Goal: Task Accomplishment & Management: Use online tool/utility

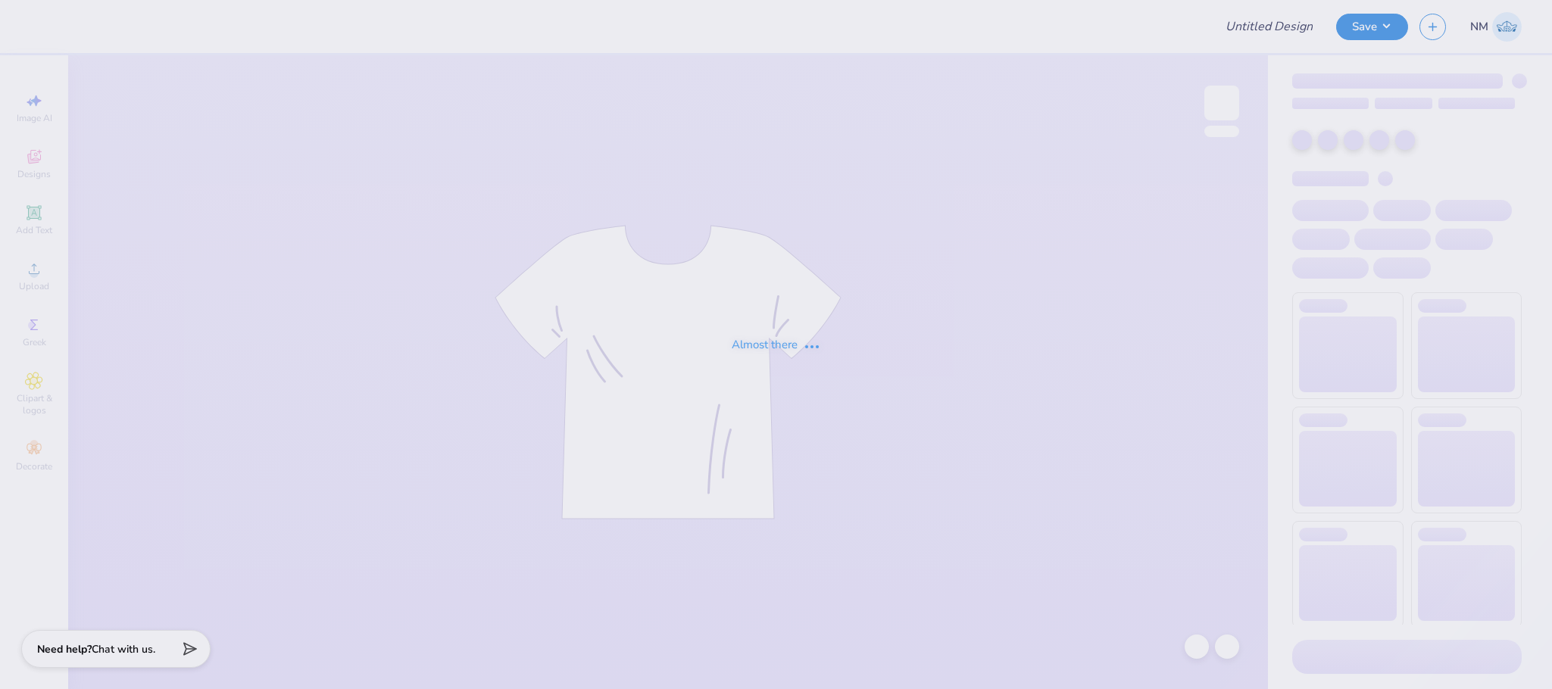
type input "FALL"
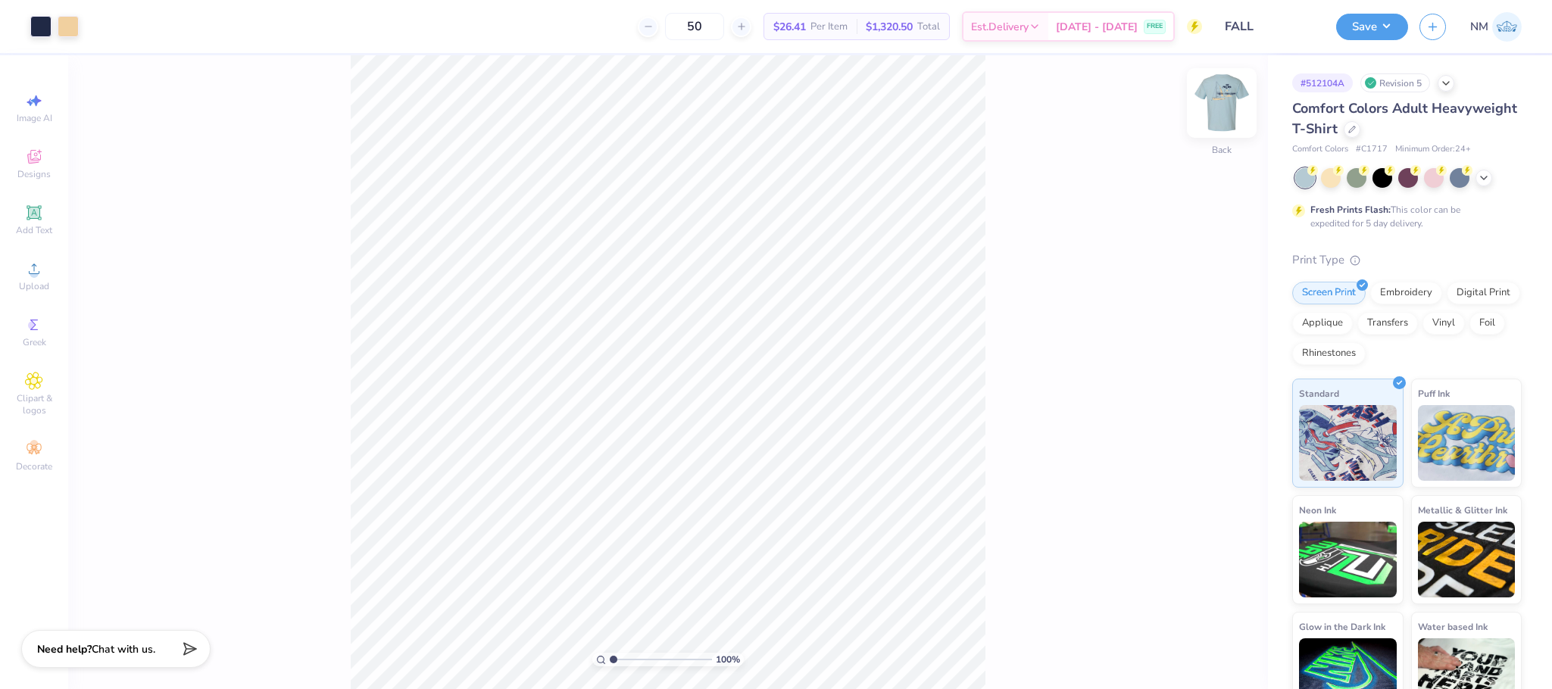
click at [1221, 103] on img at bounding box center [1221, 103] width 61 height 61
click at [1222, 105] on img at bounding box center [1221, 103] width 61 height 61
click at [70, 32] on div at bounding box center [68, 24] width 21 height 21
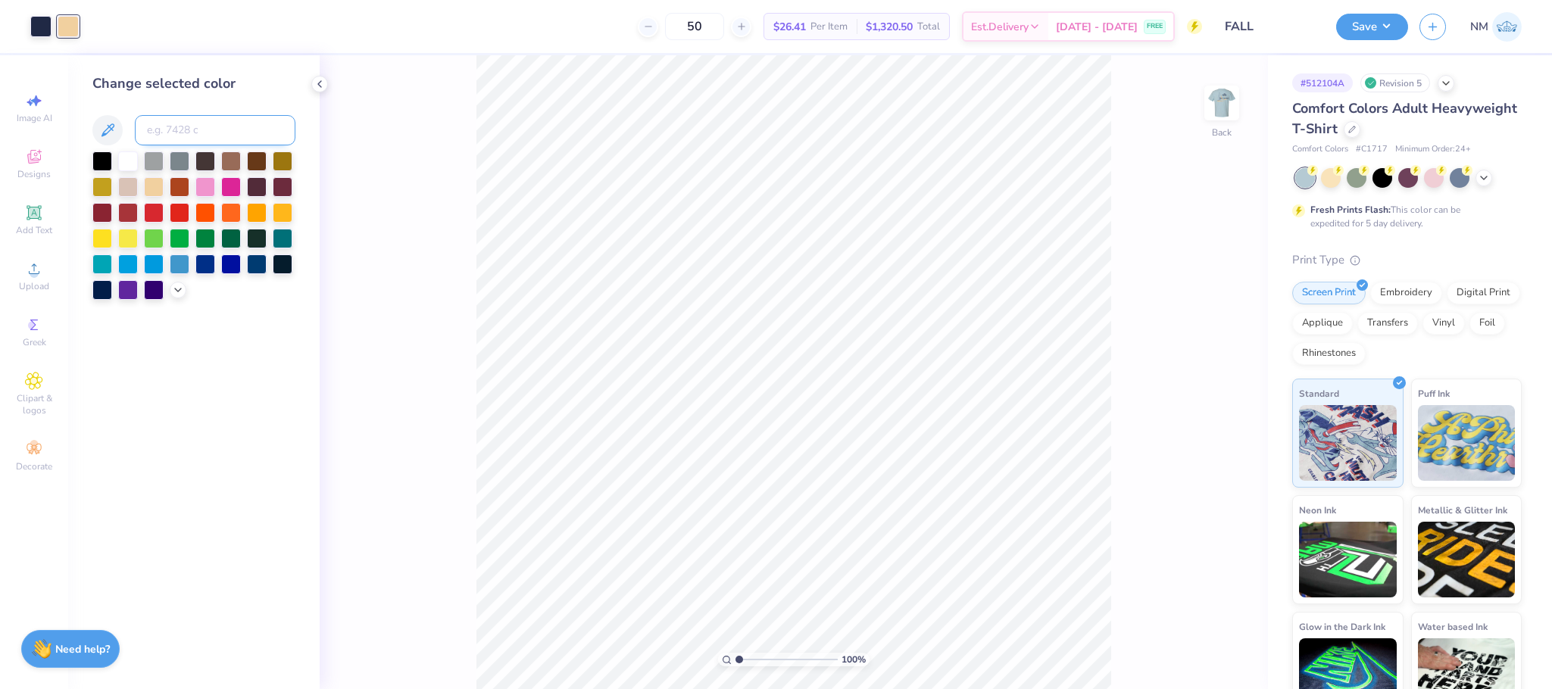
click at [217, 139] on input at bounding box center [215, 130] width 161 height 30
type input "533"
click at [1200, 648] on icon at bounding box center [1196, 646] width 15 height 15
click at [1234, 646] on icon at bounding box center [1226, 646] width 15 height 15
click at [317, 82] on icon at bounding box center [320, 84] width 12 height 12
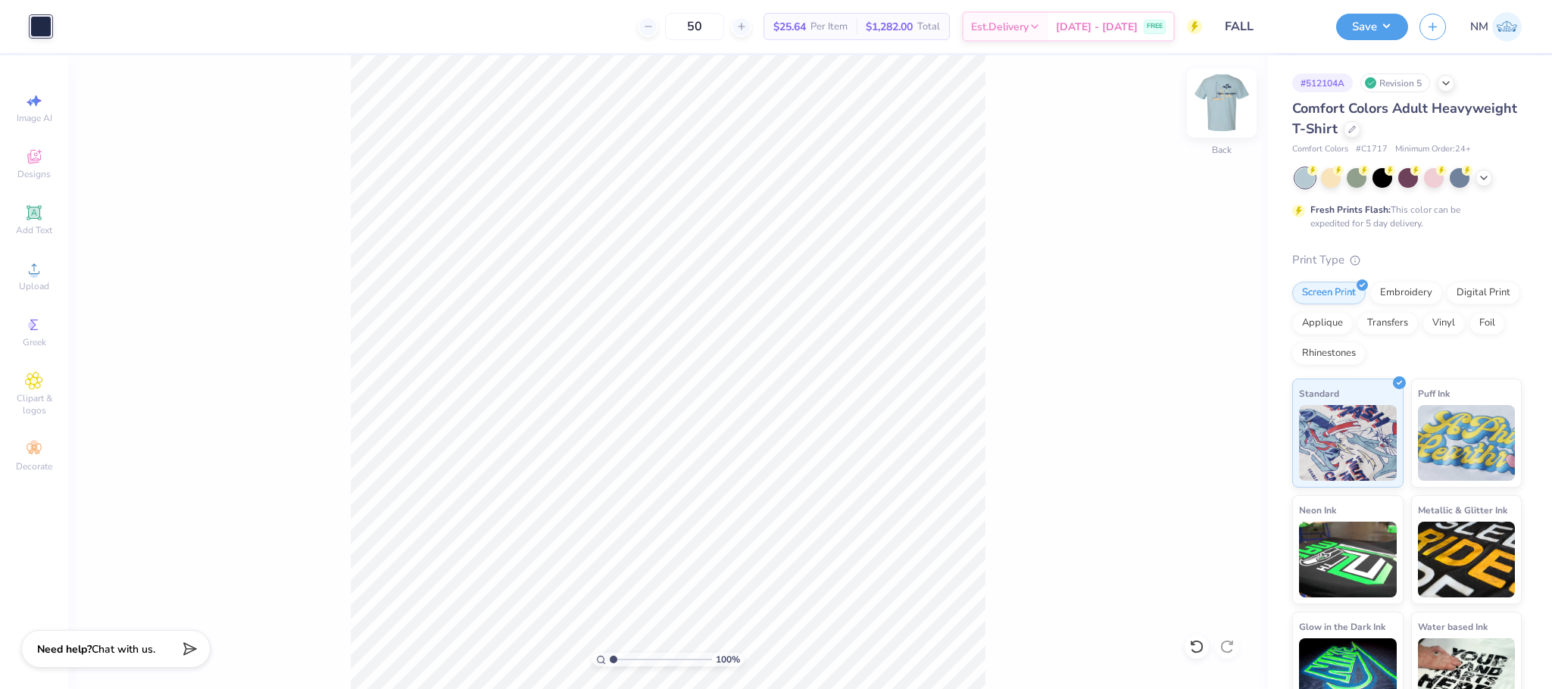
click at [1227, 107] on img at bounding box center [1221, 103] width 61 height 61
click at [1360, 133] on div at bounding box center [1351, 128] width 17 height 17
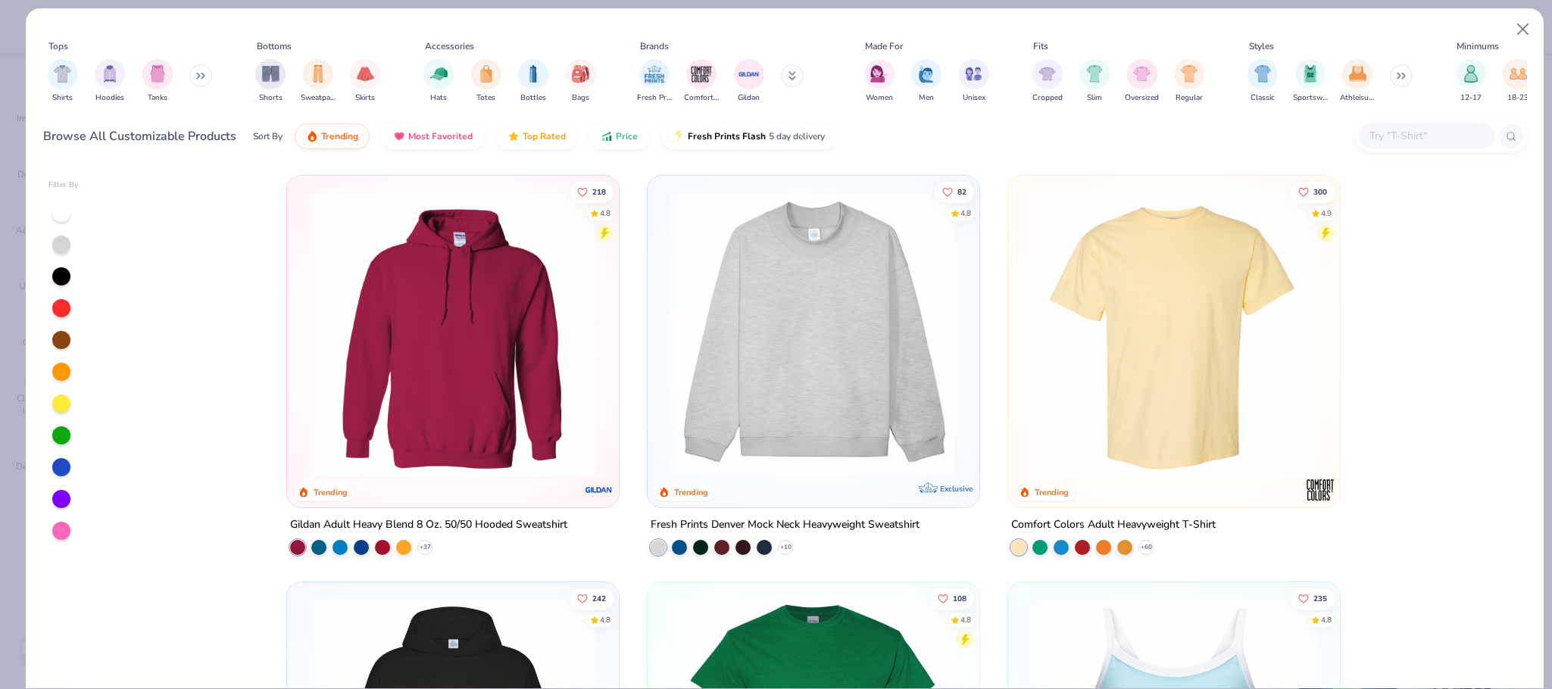
click at [1420, 130] on input "text" at bounding box center [1426, 135] width 117 height 17
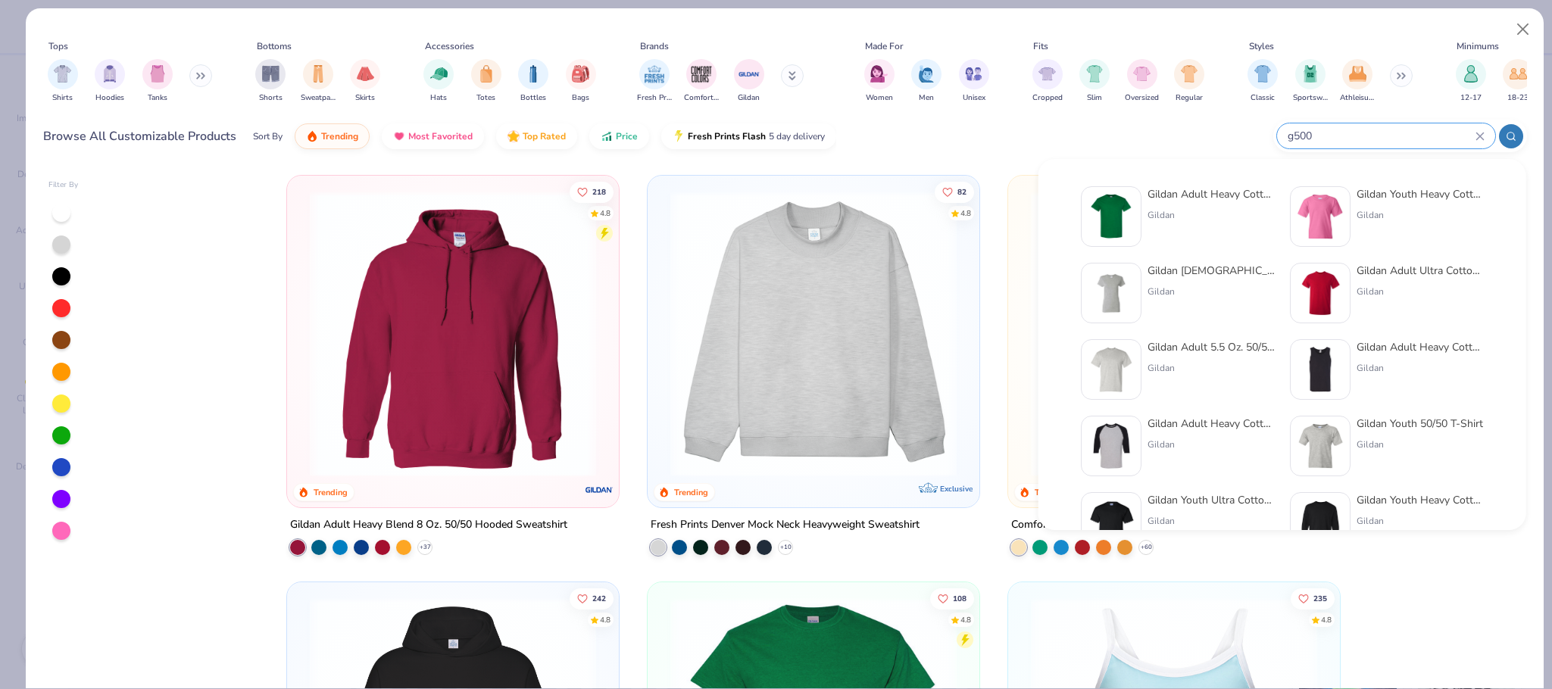
type input "g500"
click at [1245, 193] on div "Gildan Adult Heavy Cotton T-Shirt" at bounding box center [1210, 194] width 127 height 16
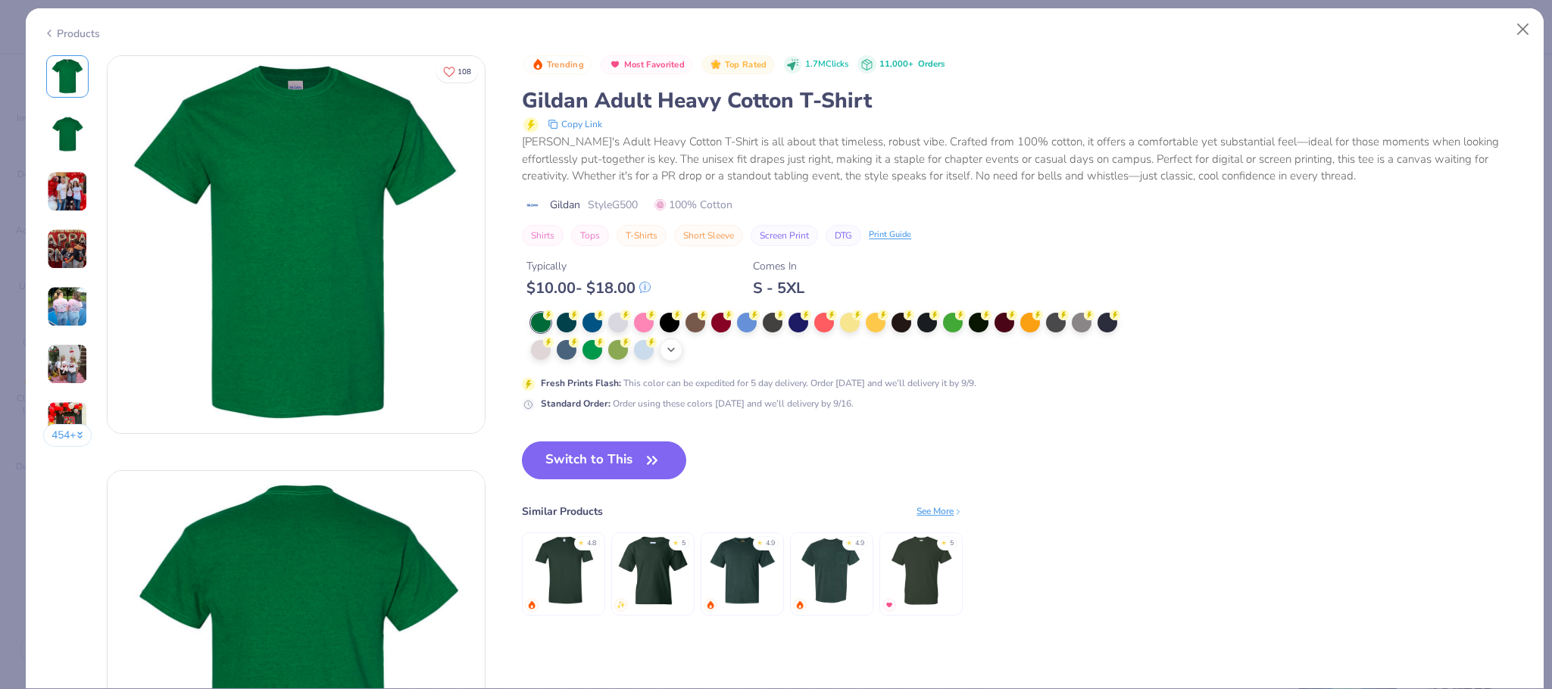
click at [677, 354] on icon at bounding box center [671, 350] width 12 height 12
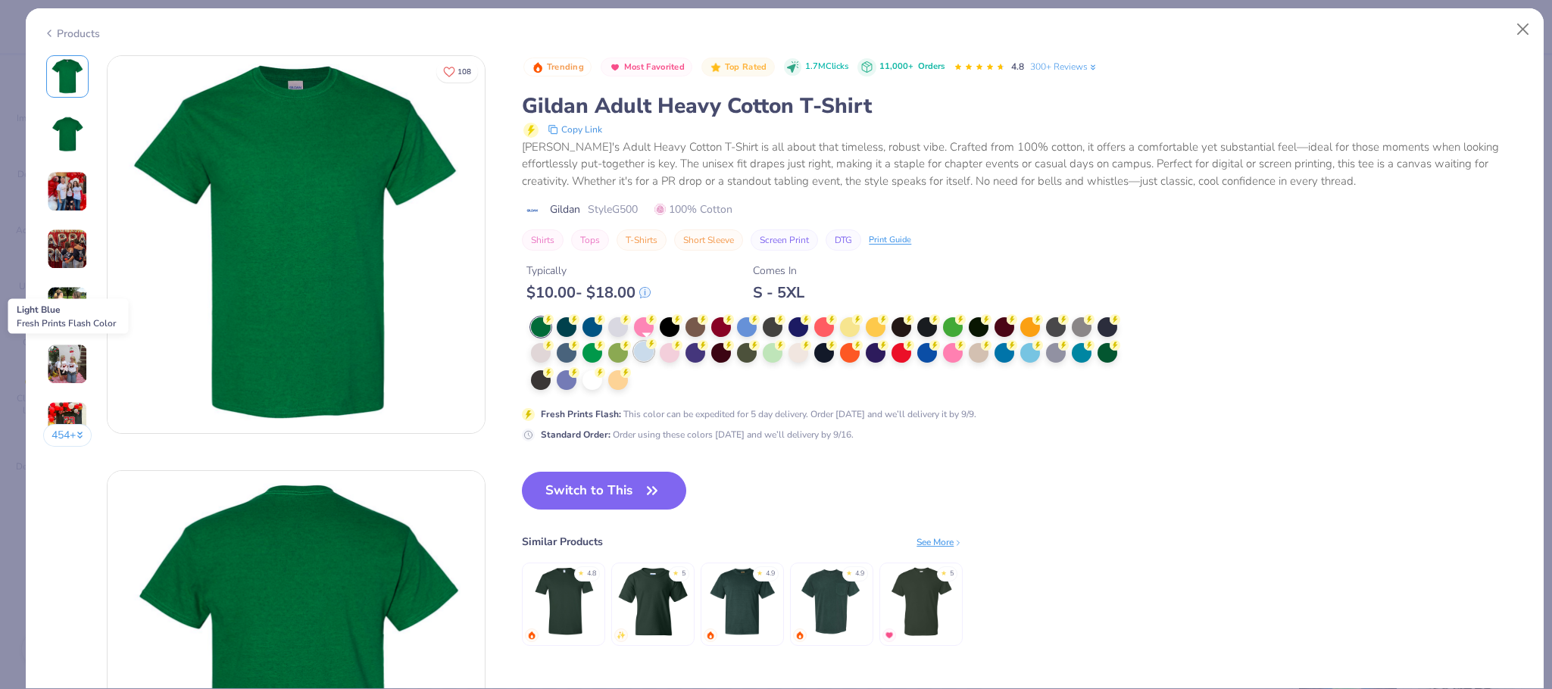
click at [651, 355] on div at bounding box center [644, 352] width 20 height 20
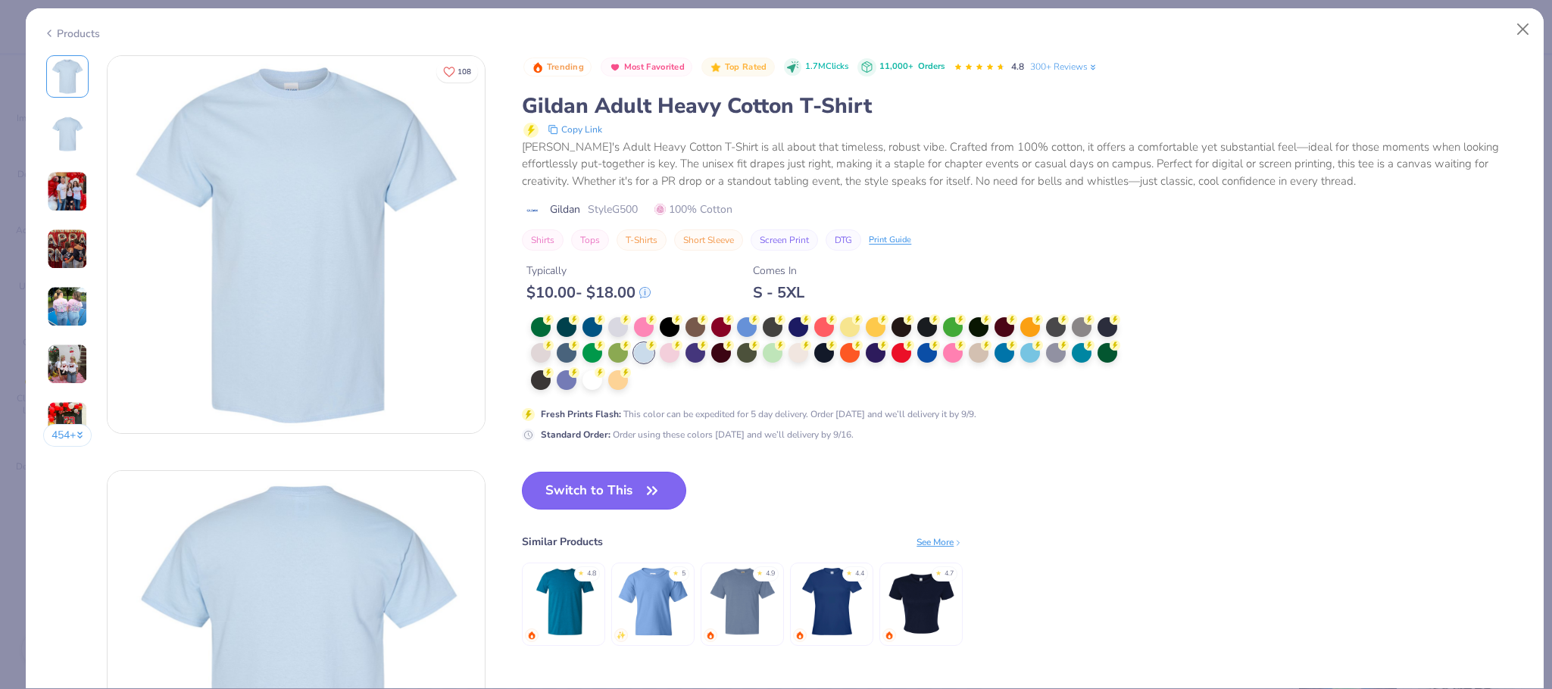
click at [621, 487] on button "Switch to This" at bounding box center [604, 491] width 164 height 38
click at [641, 491] on icon "button" at bounding box center [651, 490] width 21 height 21
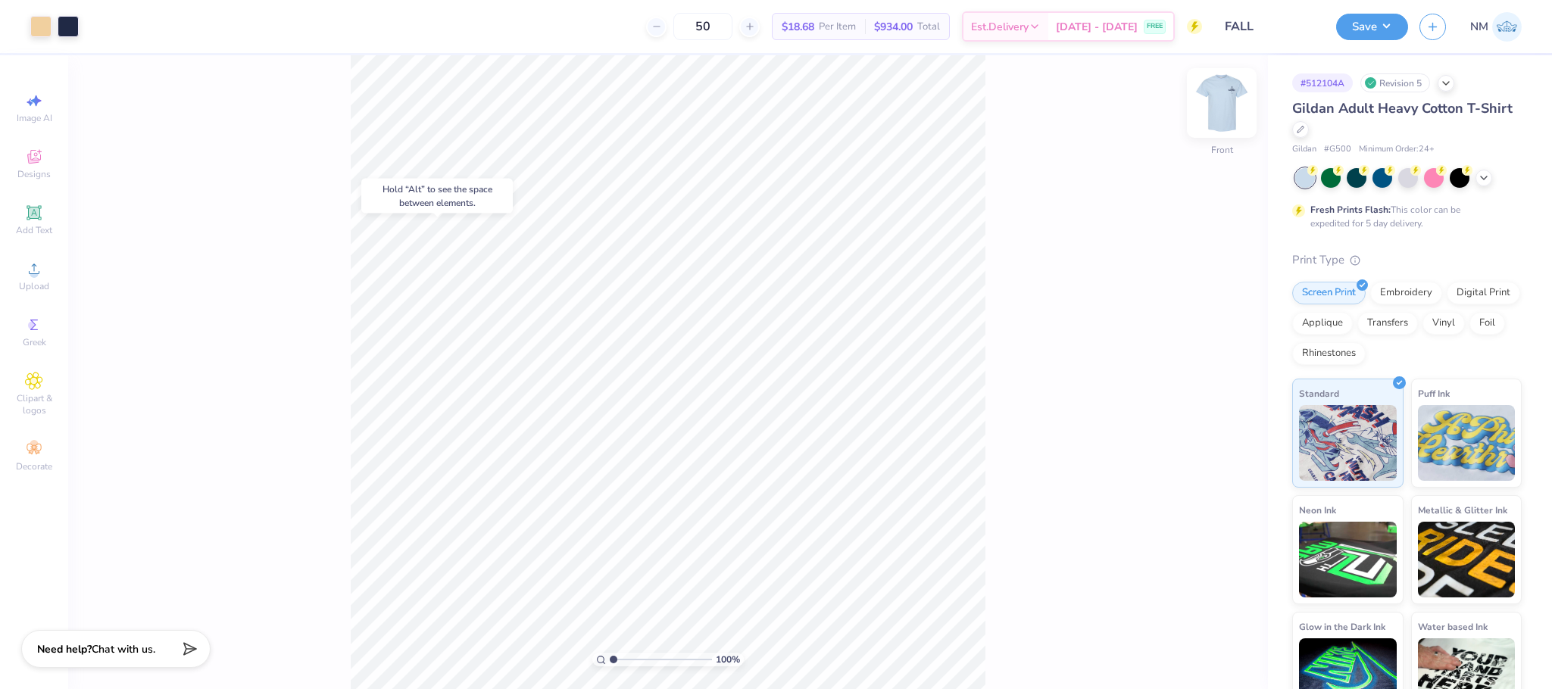
click at [1221, 103] on img at bounding box center [1221, 103] width 61 height 61
click at [1378, 20] on button "Save" at bounding box center [1372, 24] width 72 height 27
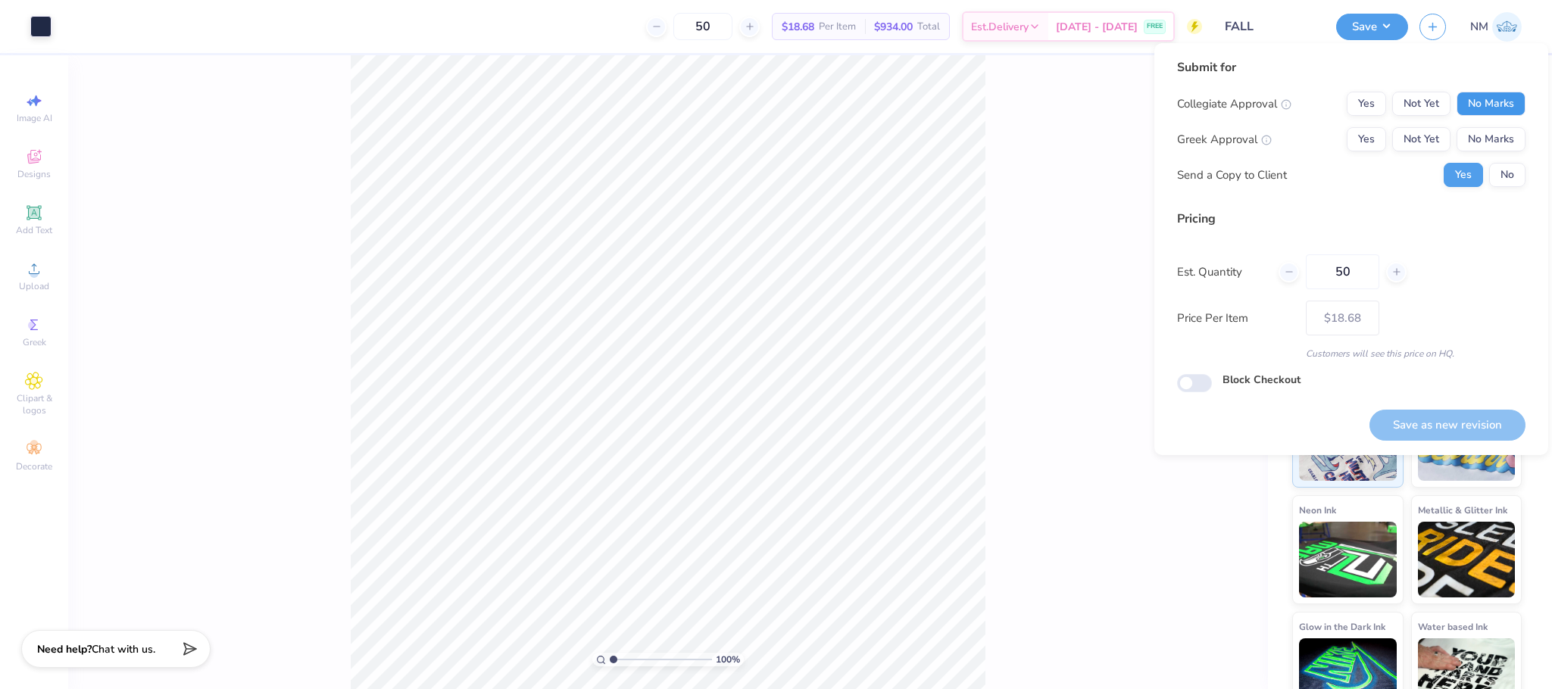
click at [1499, 105] on button "No Marks" at bounding box center [1490, 104] width 69 height 24
click at [1486, 125] on div "Collegiate Approval Yes Not Yet No Marks Greek Approval Yes Not Yet No Marks Se…" at bounding box center [1351, 139] width 348 height 95
click at [1486, 134] on button "No Marks" at bounding box center [1490, 139] width 69 height 24
click at [1502, 168] on button "No" at bounding box center [1507, 175] width 36 height 24
click at [1453, 428] on button "Save as new revision" at bounding box center [1447, 425] width 156 height 31
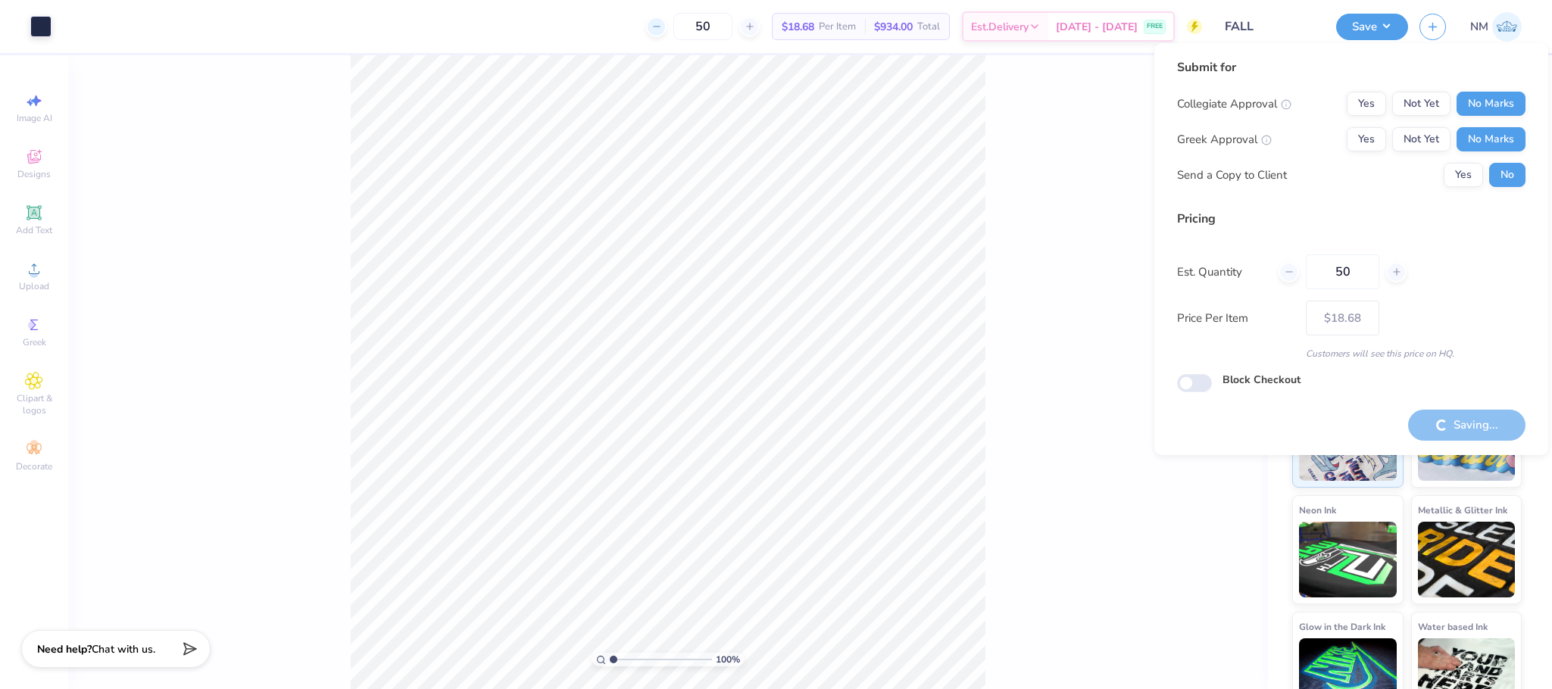
type input "– –"
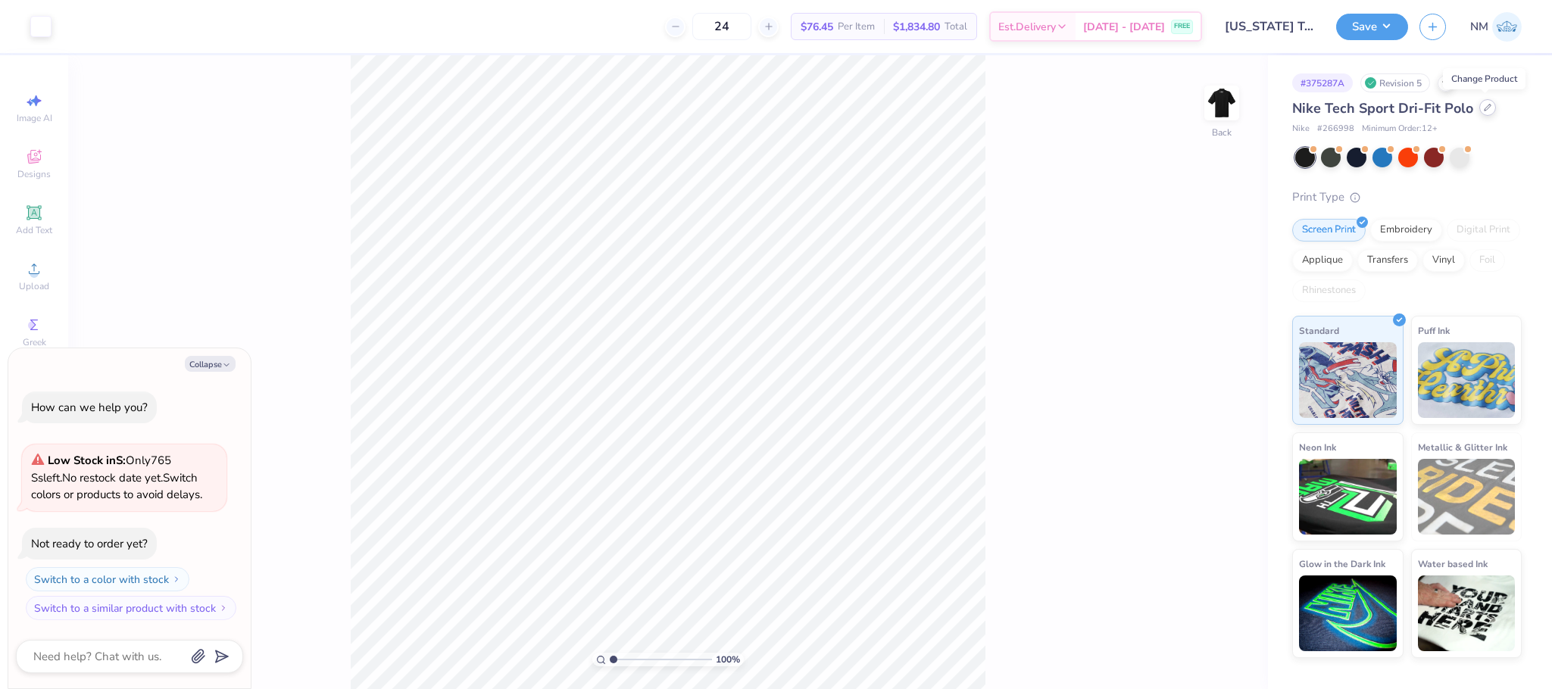
click at [1479, 109] on div at bounding box center [1487, 107] width 17 height 17
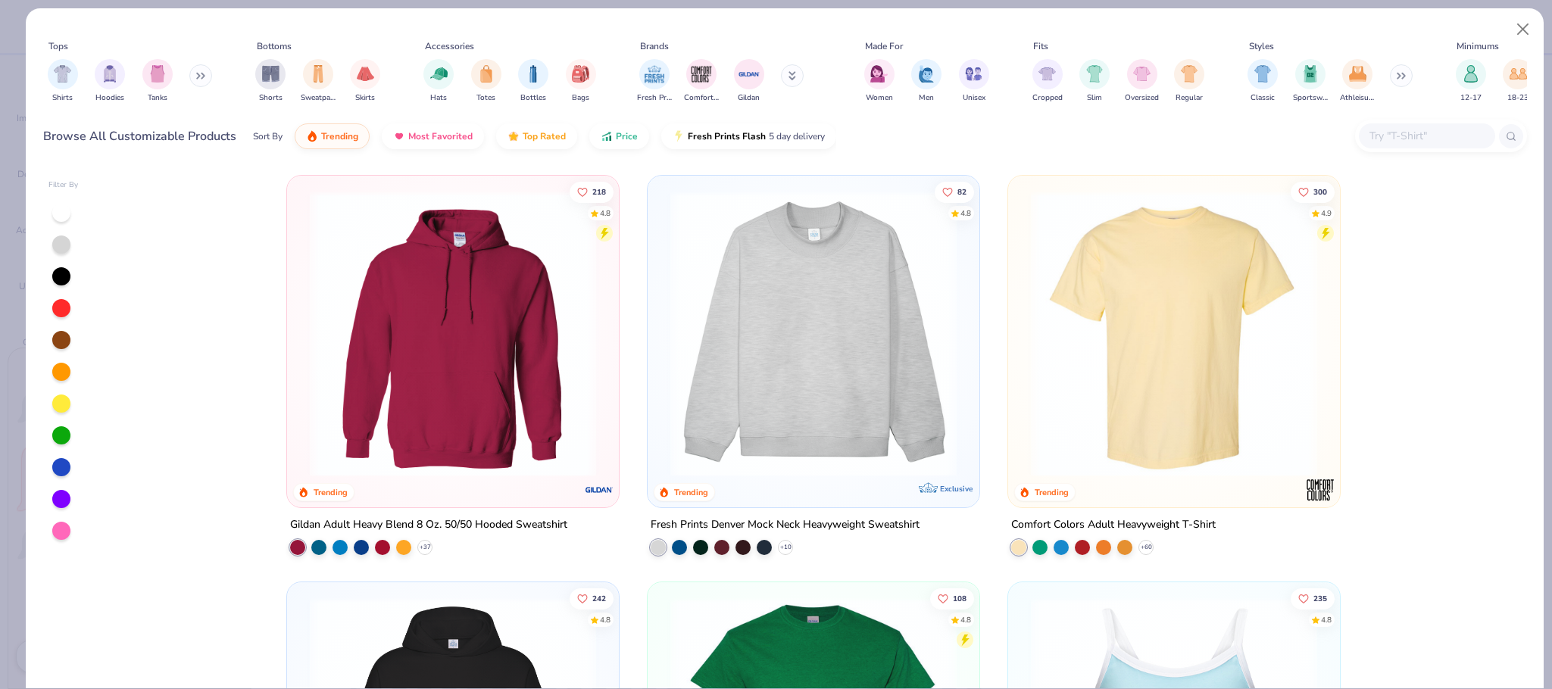
click at [205, 75] on icon at bounding box center [200, 76] width 9 height 8
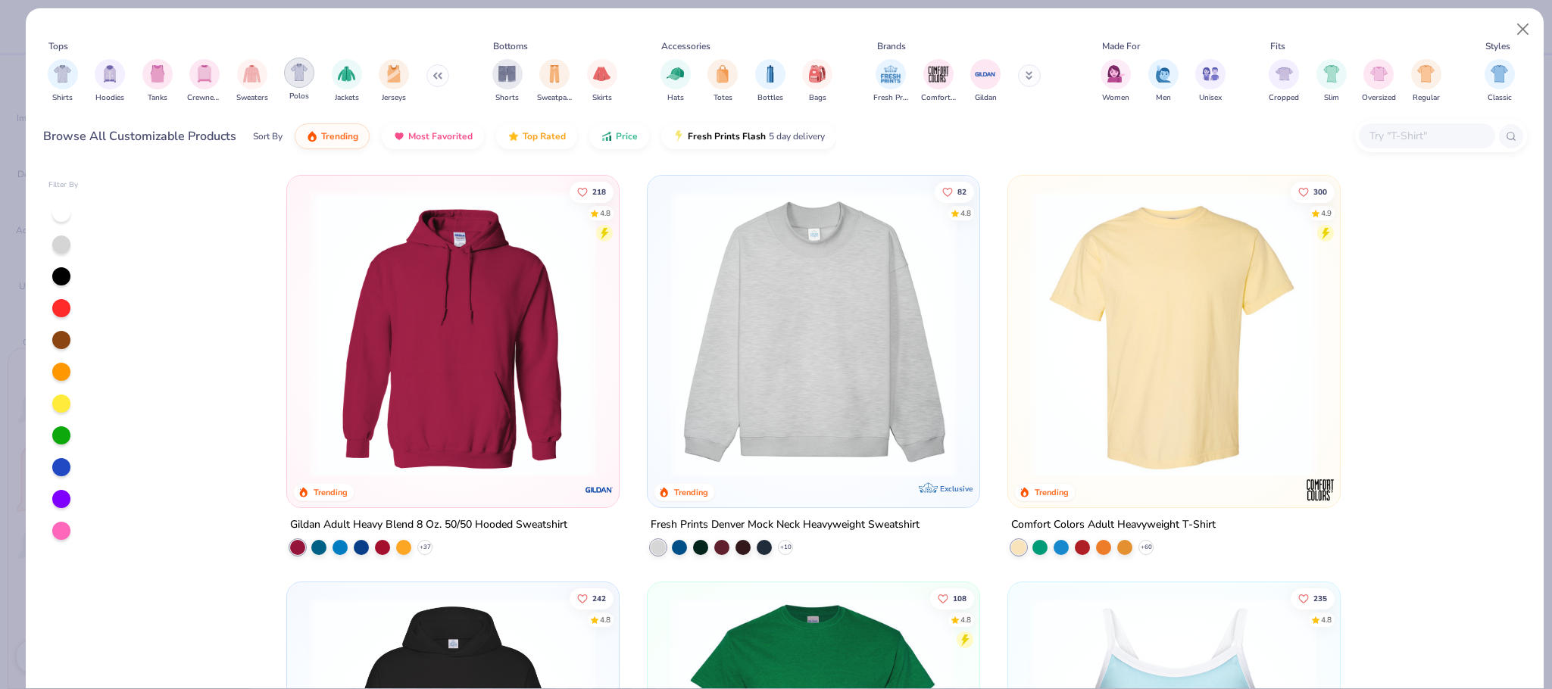
click at [295, 85] on div "filter for Polos" at bounding box center [299, 73] width 30 height 30
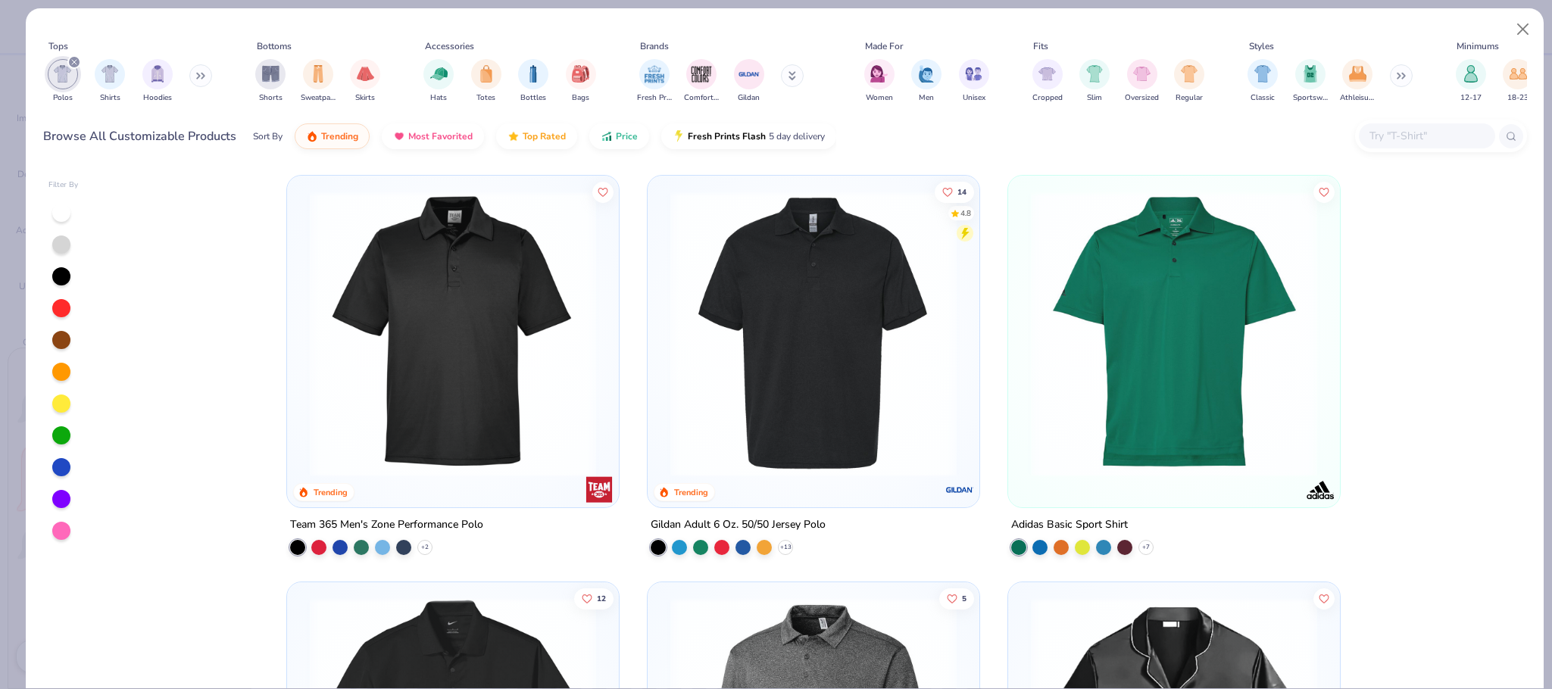
click at [789, 70] on button at bounding box center [792, 75] width 23 height 23
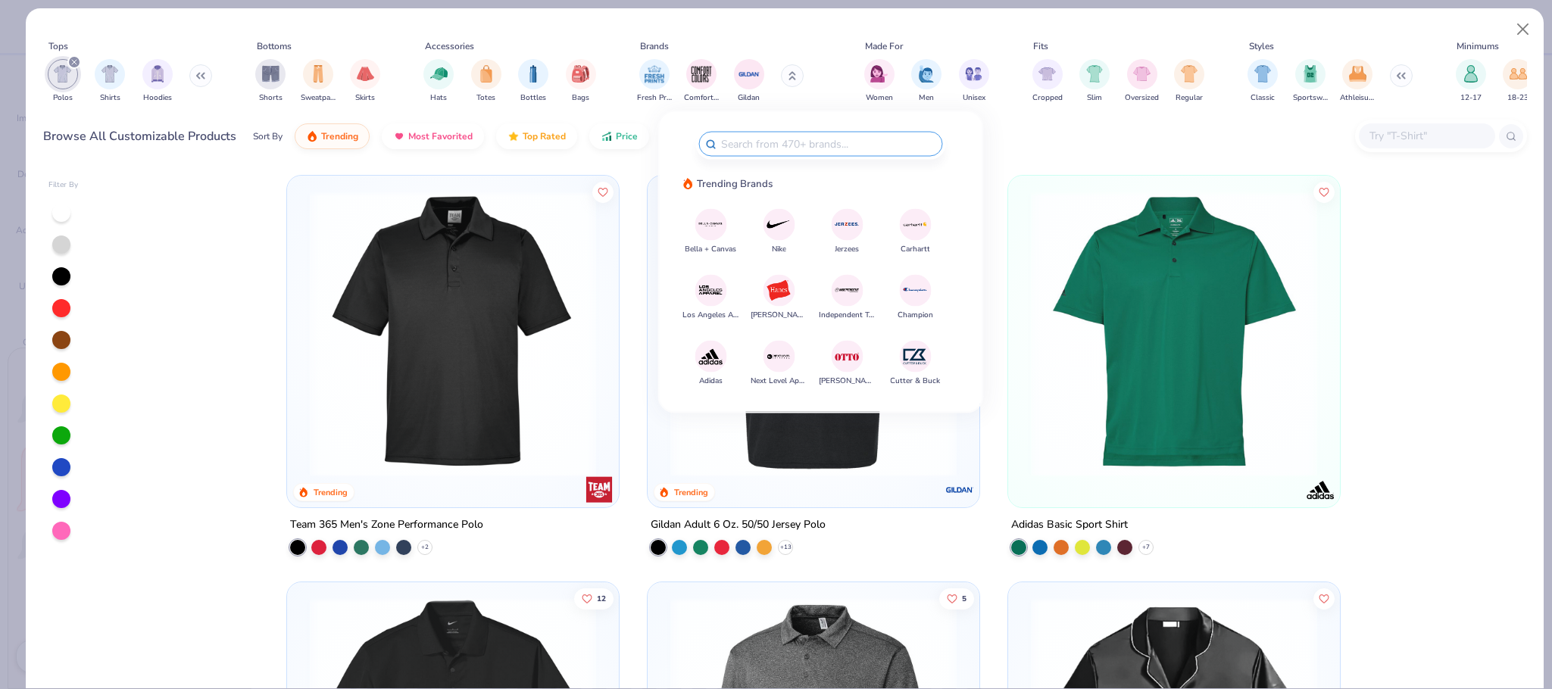
click at [777, 227] on img at bounding box center [779, 224] width 27 height 27
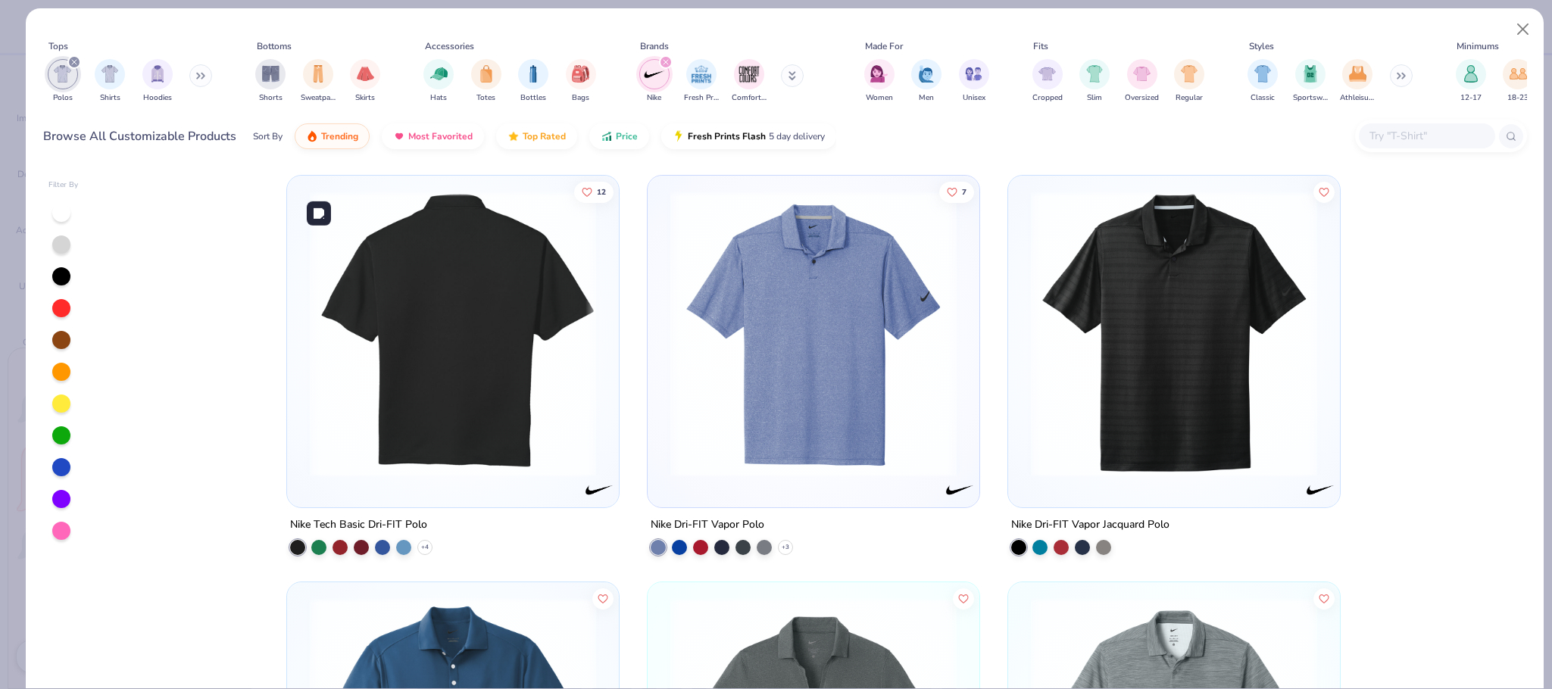
click at [302, 391] on img at bounding box center [151, 334] width 301 height 286
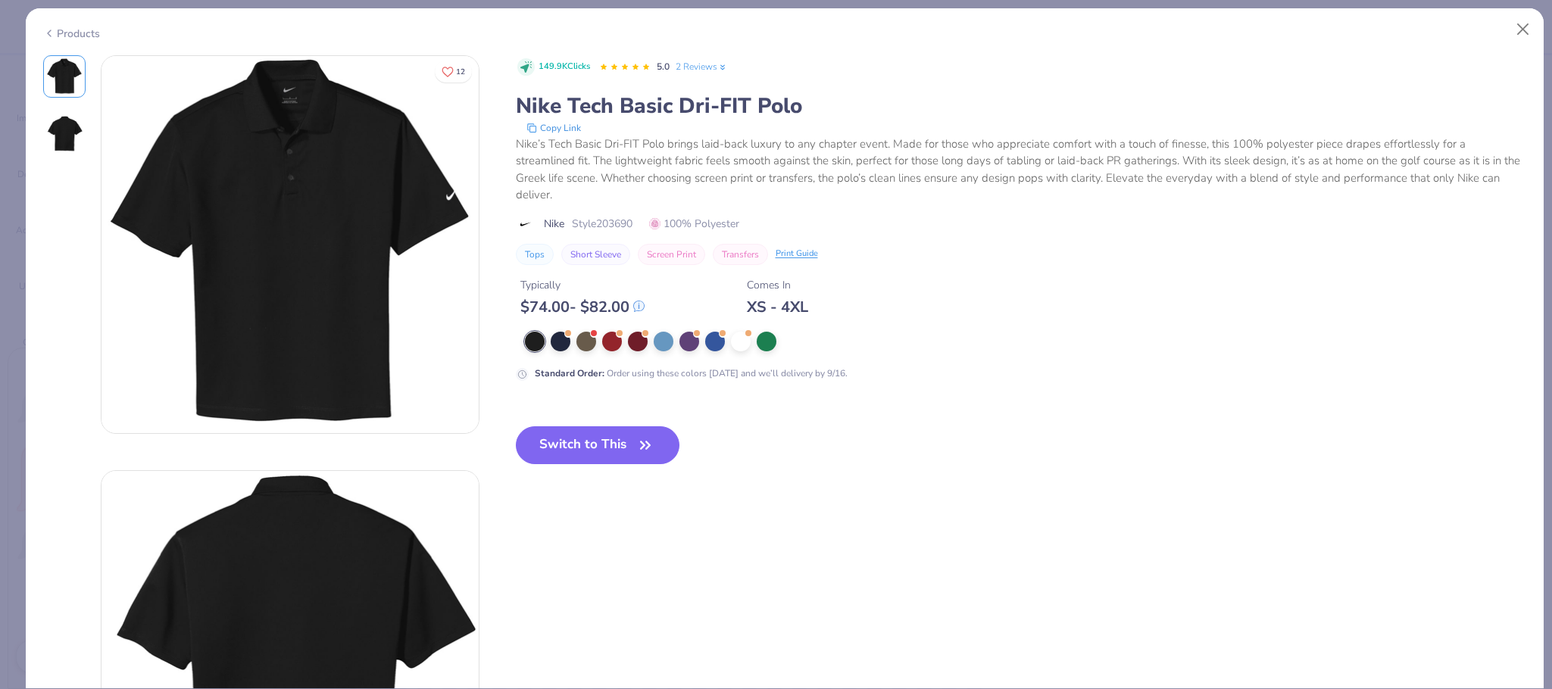
click at [92, 30] on div "Products" at bounding box center [71, 34] width 57 height 16
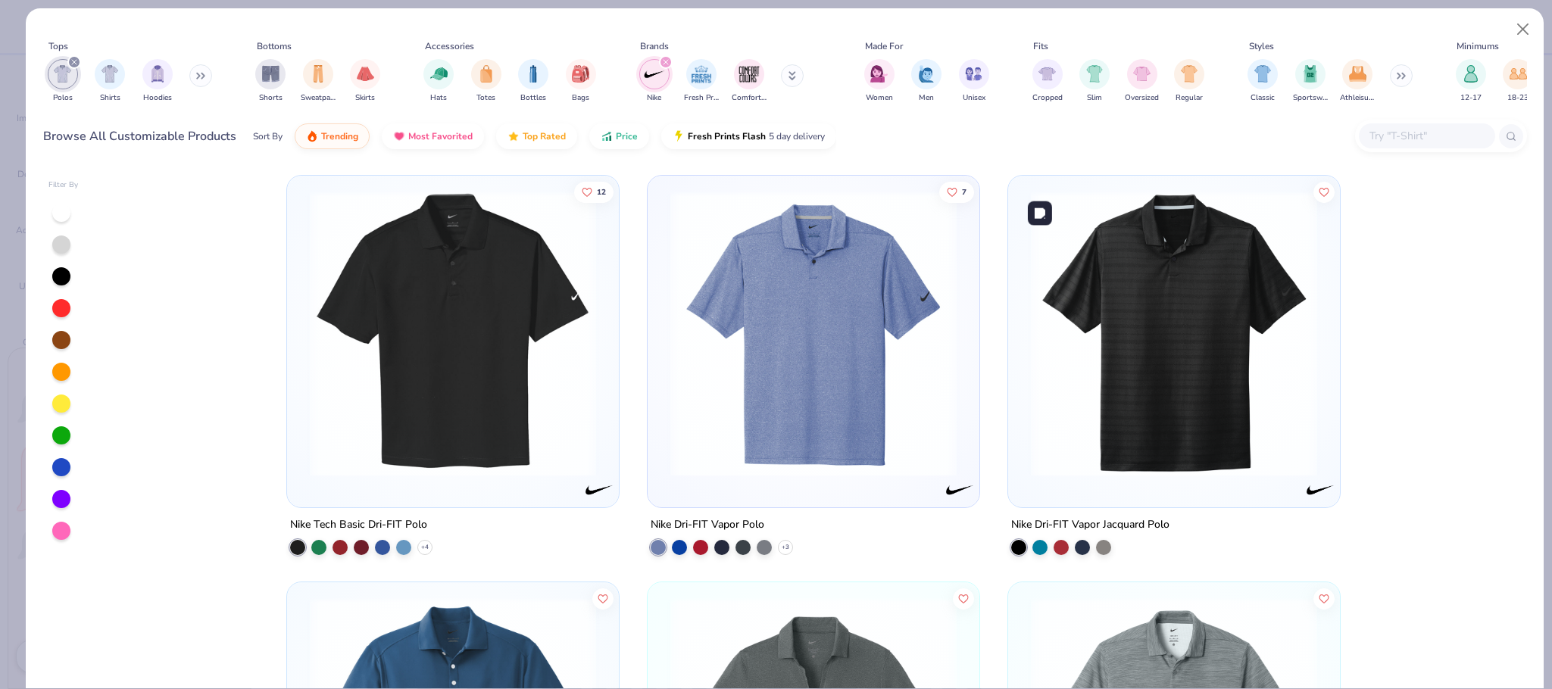
click at [1180, 360] on img at bounding box center [1173, 334] width 301 height 286
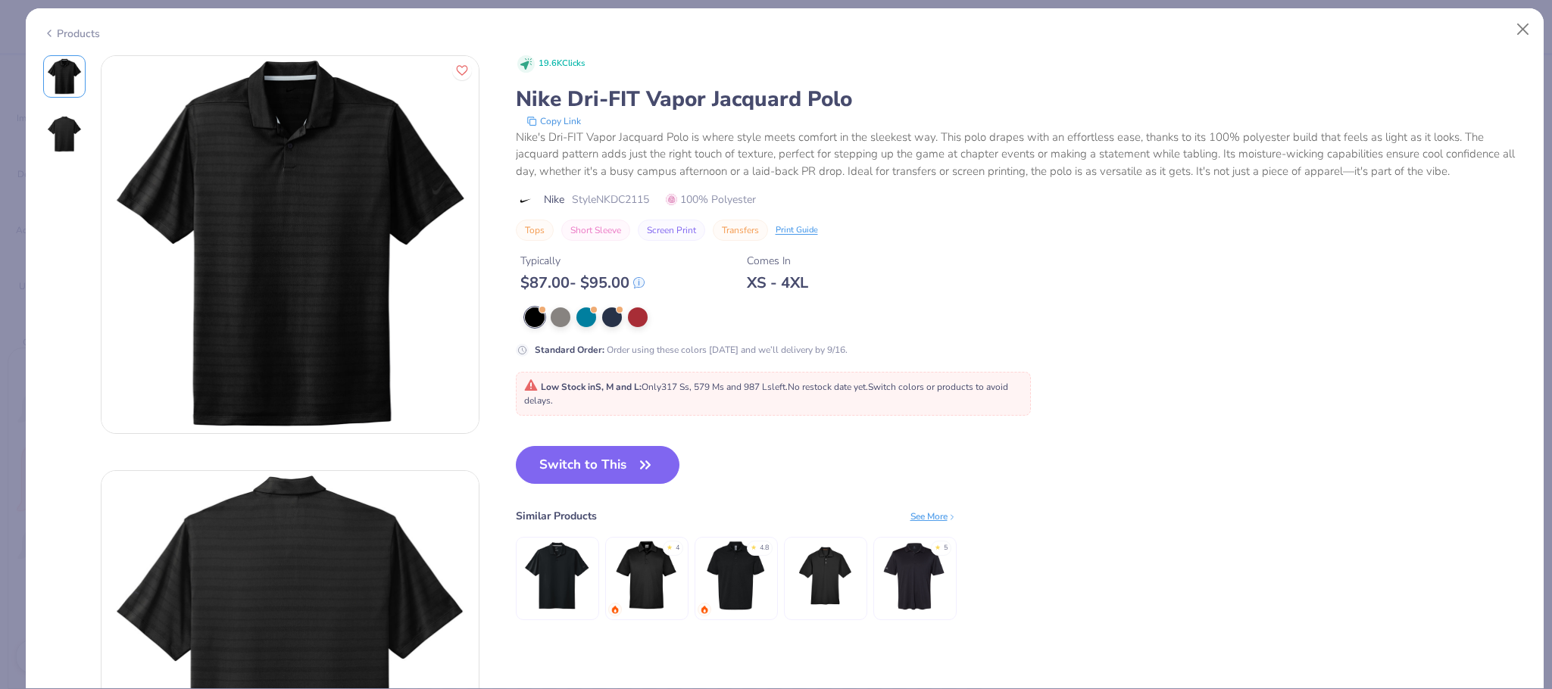
click at [71, 30] on div "Products" at bounding box center [71, 34] width 57 height 16
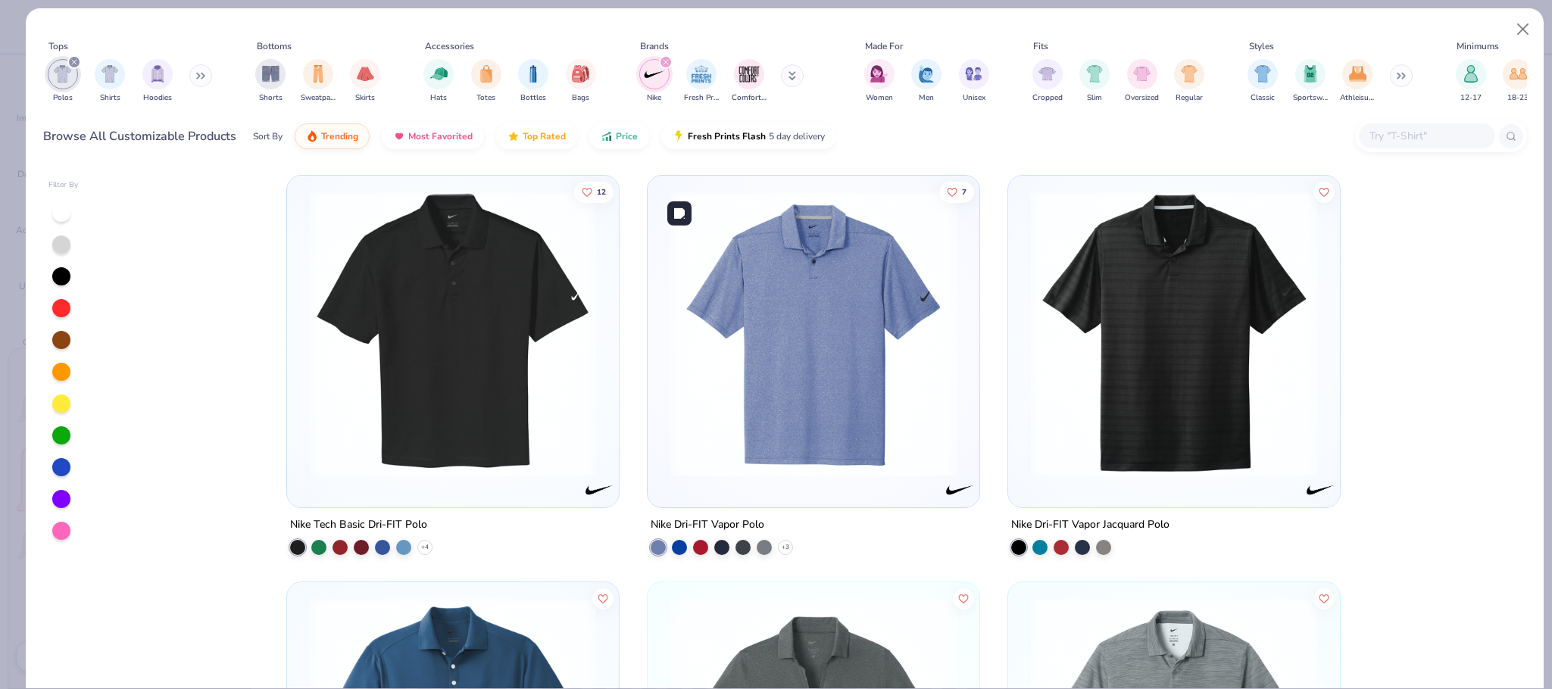
scroll to position [457, 0]
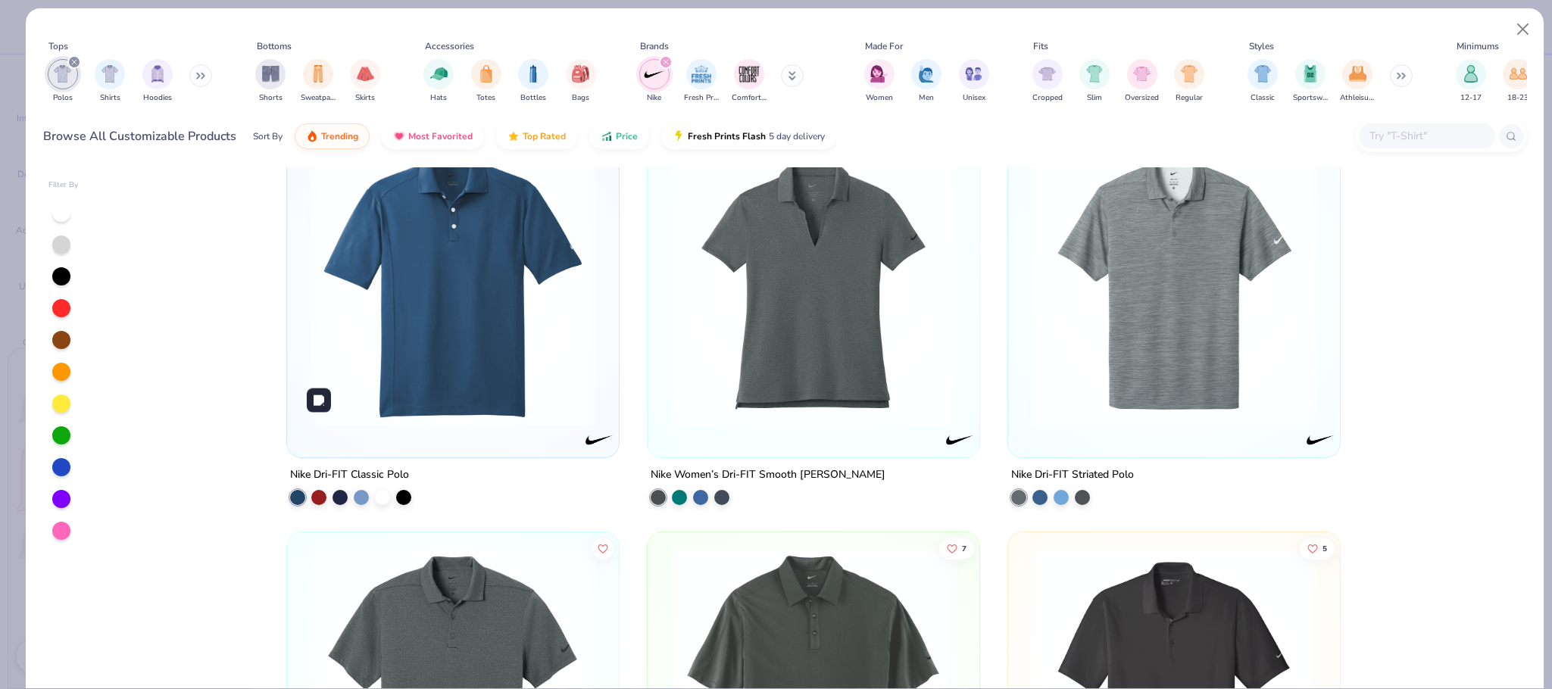
click at [513, 355] on img at bounding box center [452, 284] width 301 height 286
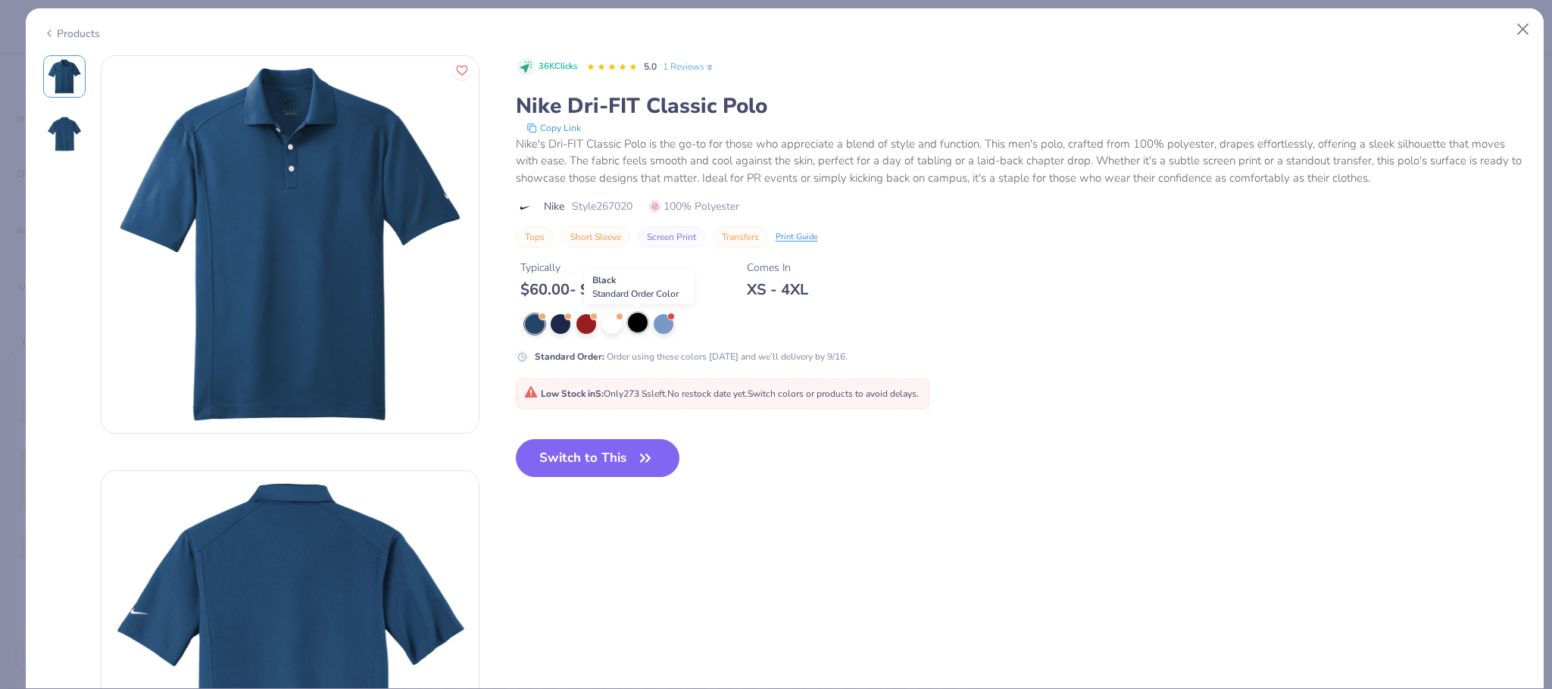
click at [628, 327] on div at bounding box center [638, 323] width 20 height 20
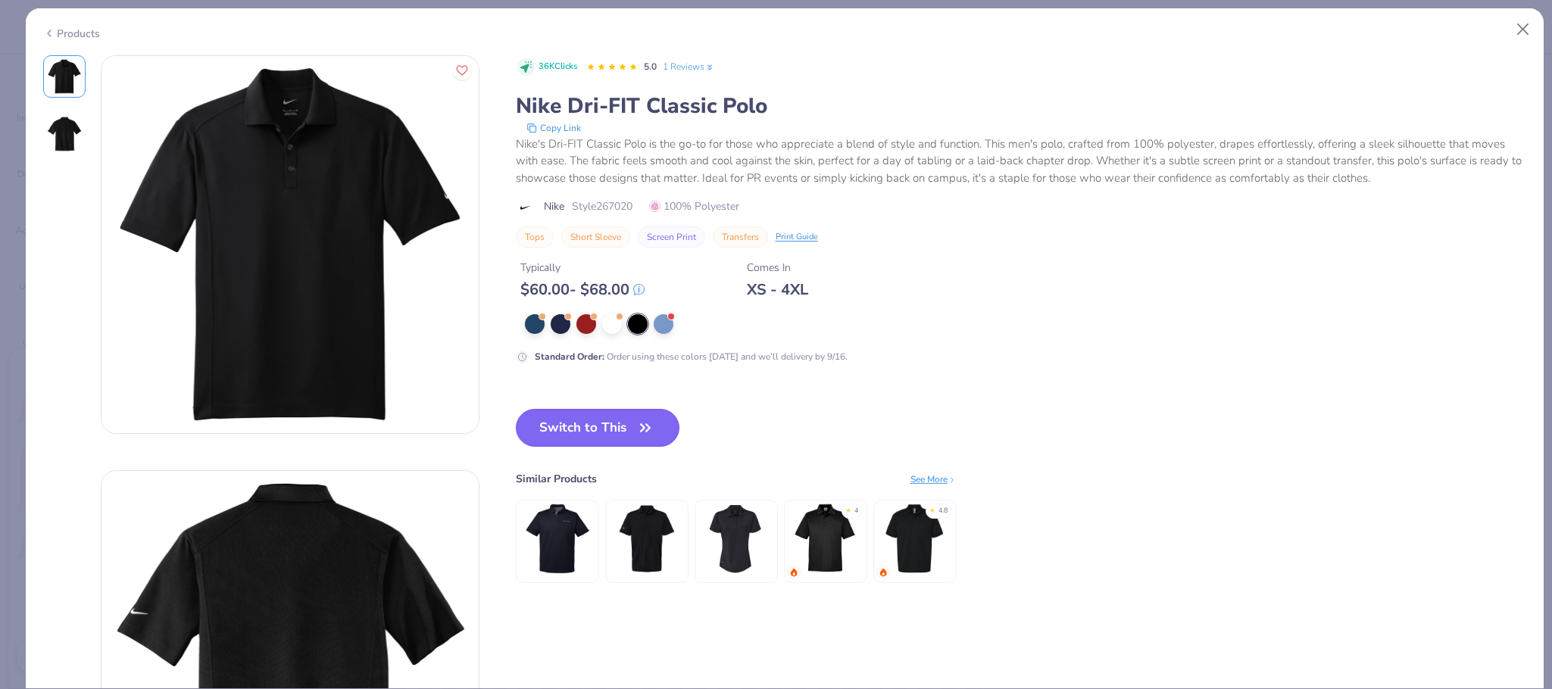
click at [595, 420] on button "Switch to This" at bounding box center [598, 428] width 164 height 38
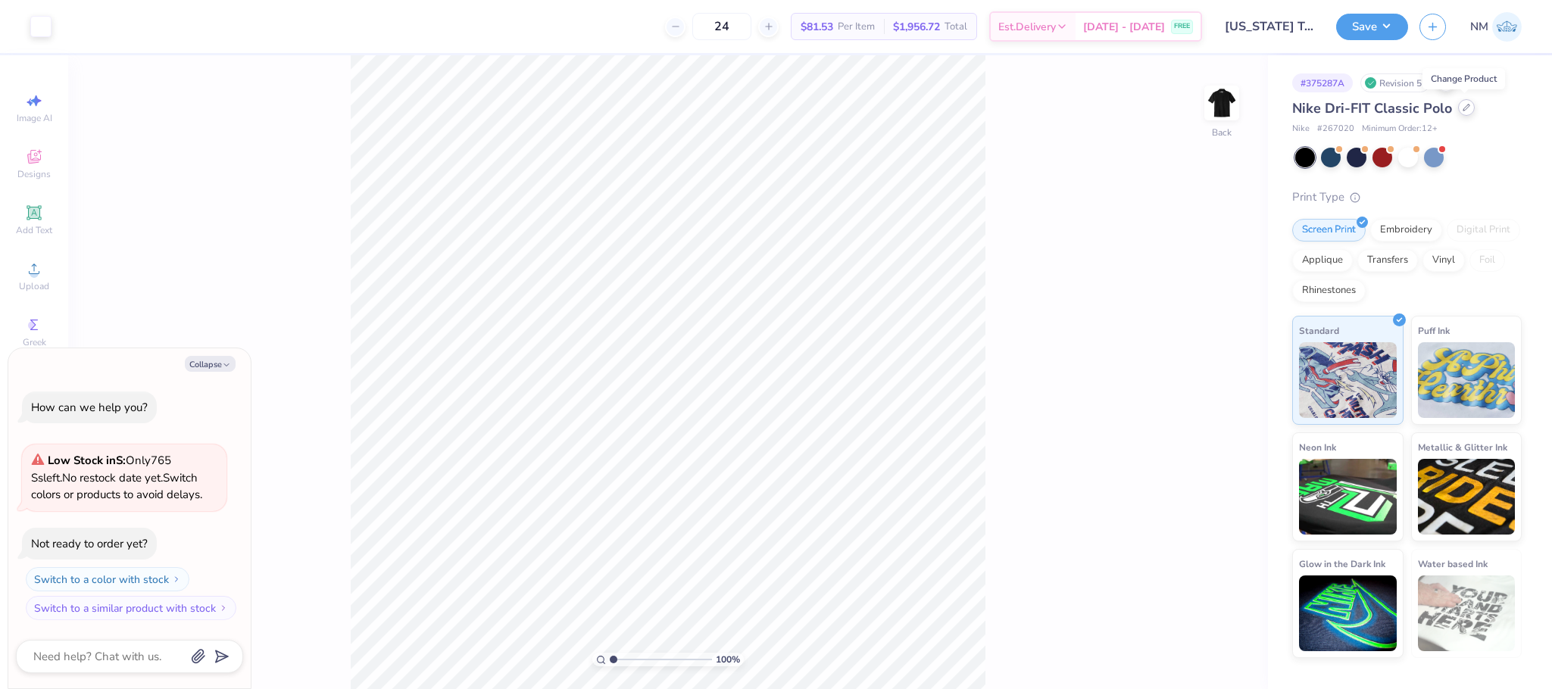
click at [1462, 116] on div at bounding box center [1466, 107] width 17 height 17
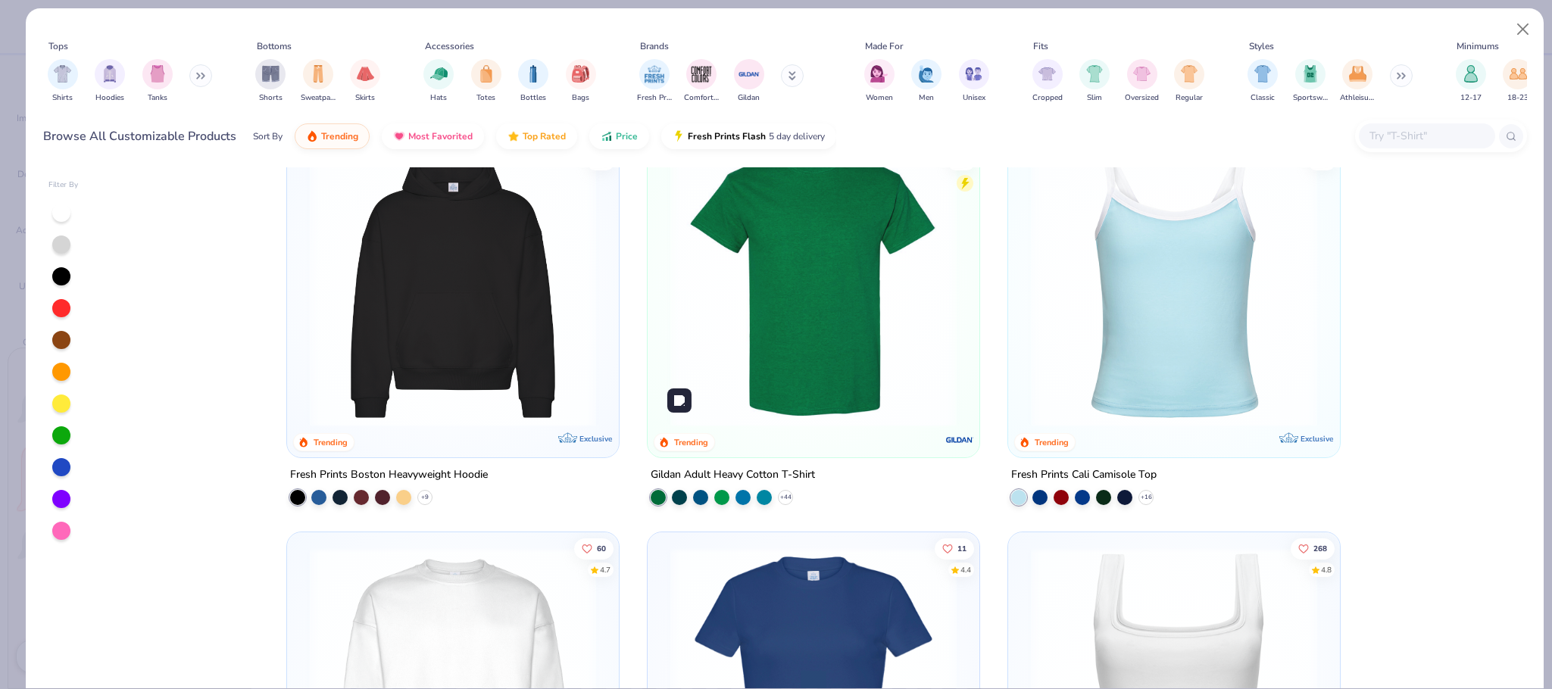
scroll to position [912, 0]
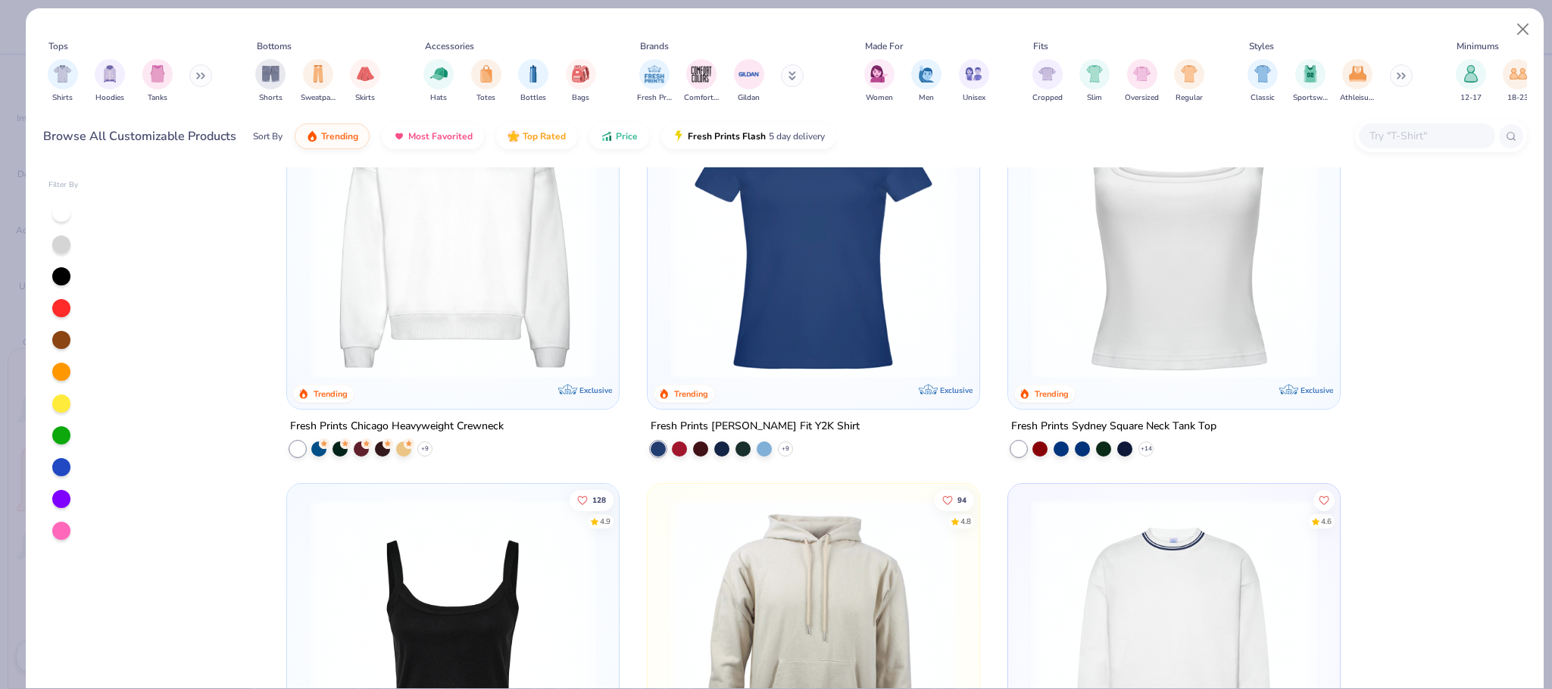
click at [198, 73] on button at bounding box center [200, 75] width 23 height 23
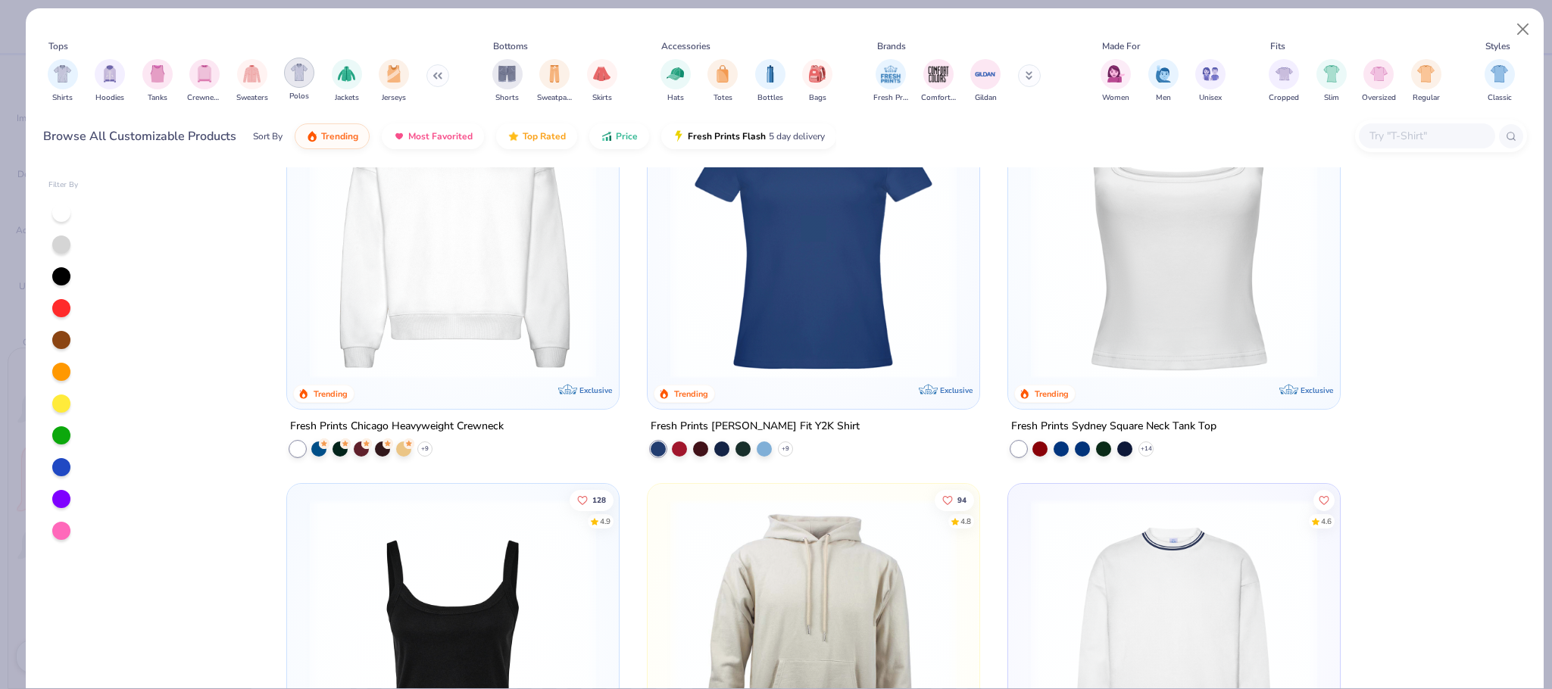
click at [303, 82] on div "filter for Polos" at bounding box center [299, 73] width 30 height 30
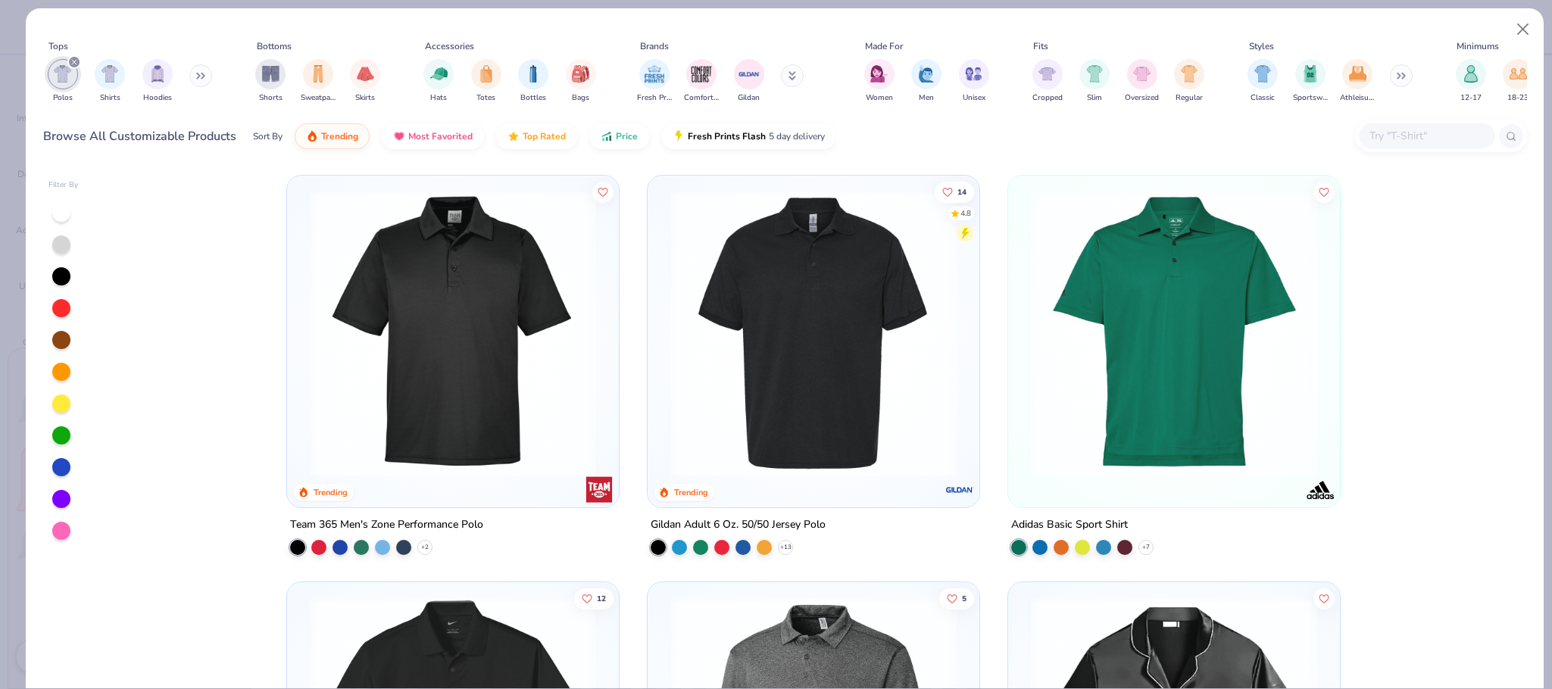
click at [793, 80] on icon at bounding box center [792, 75] width 8 height 9
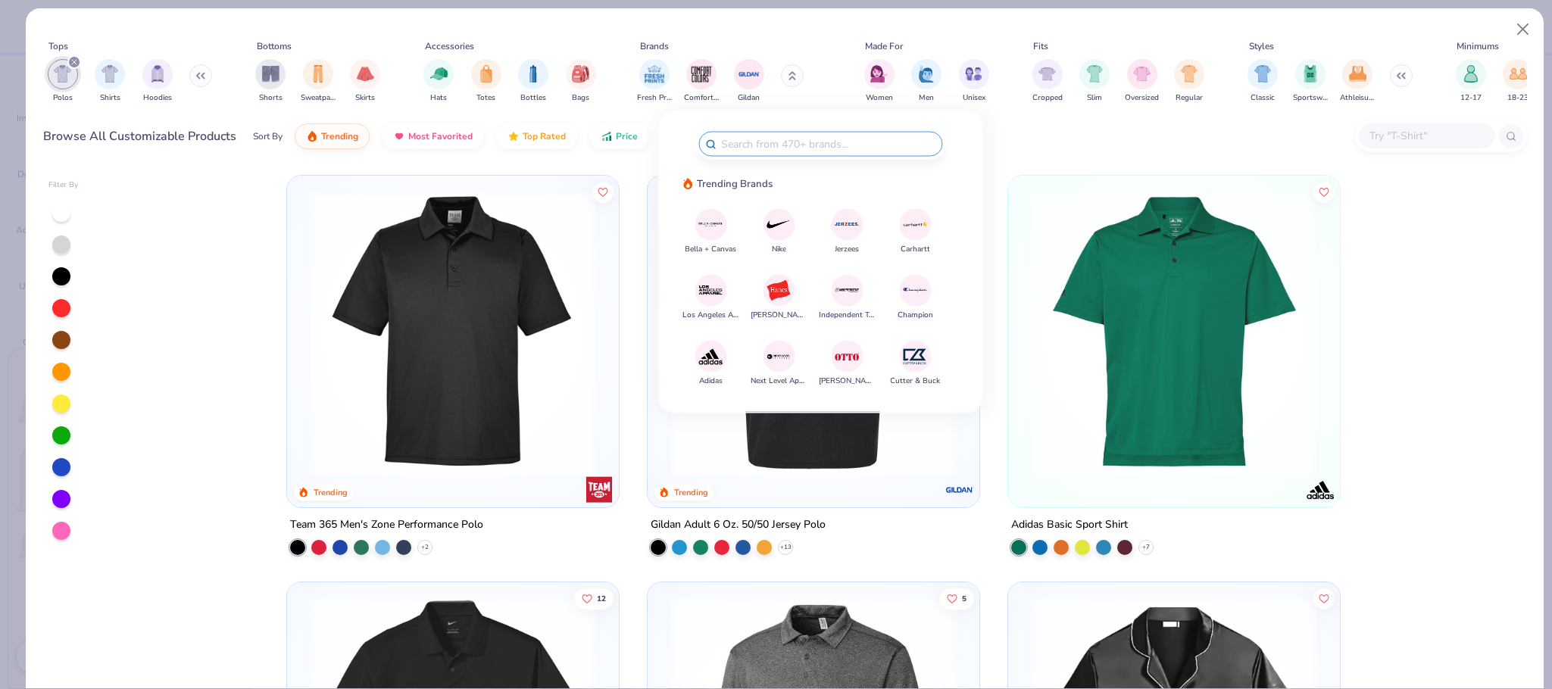
click at [772, 219] on img at bounding box center [779, 224] width 27 height 27
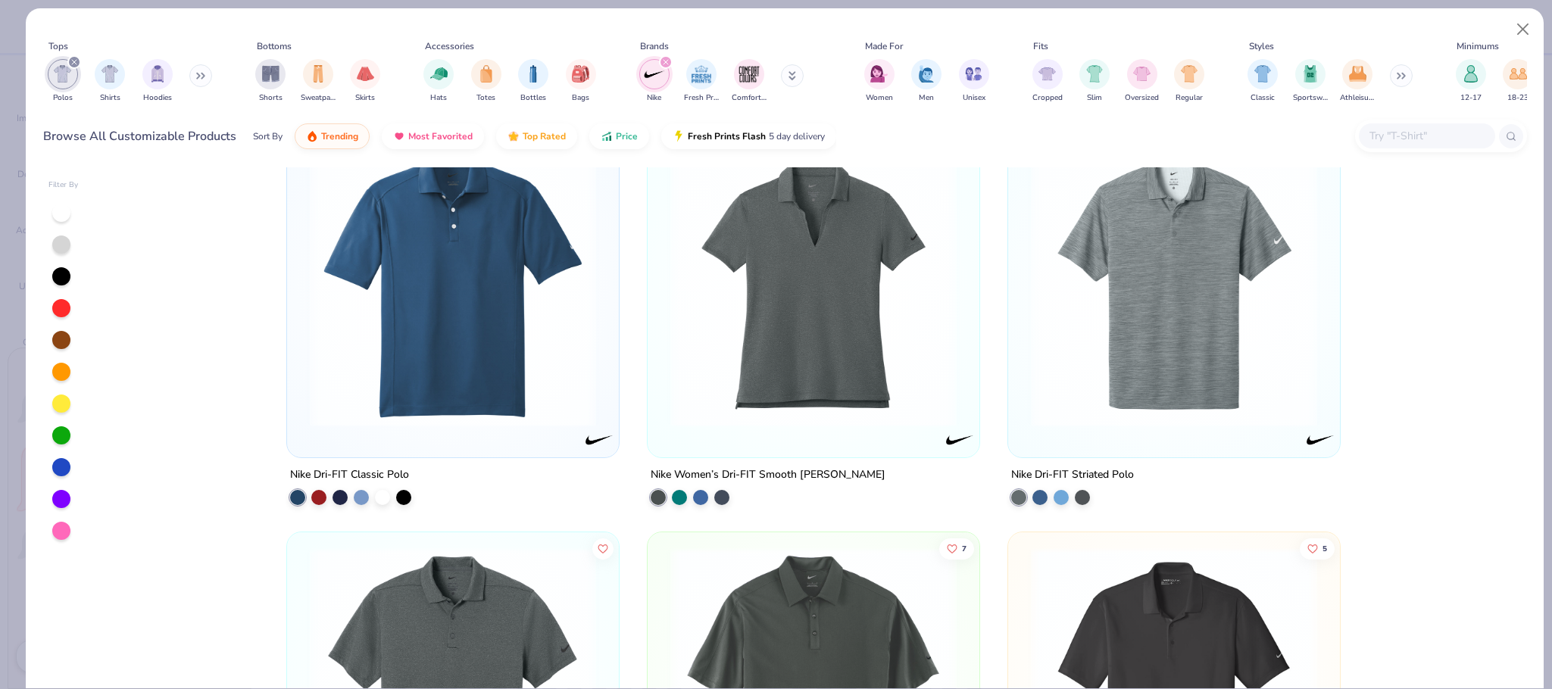
scroll to position [913, 0]
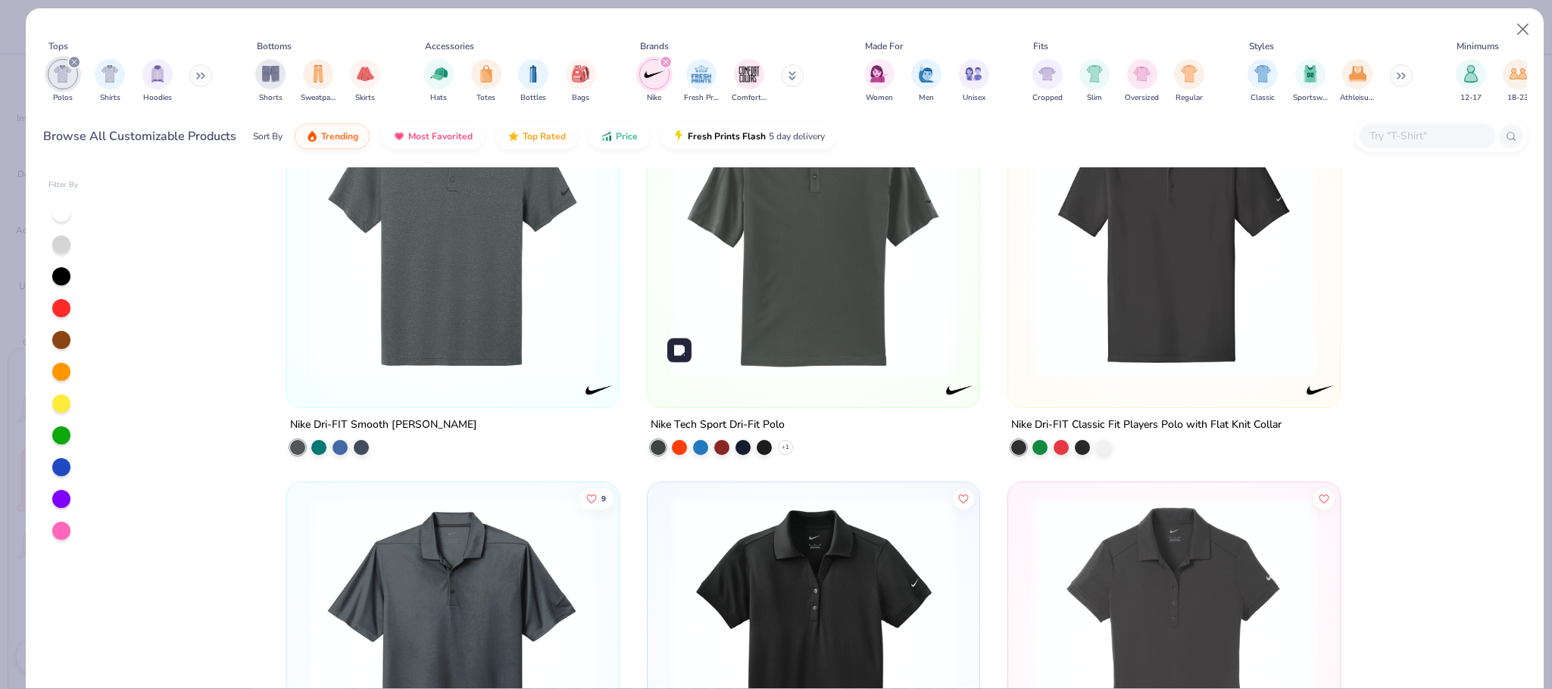
click at [807, 314] on img at bounding box center [813, 234] width 301 height 286
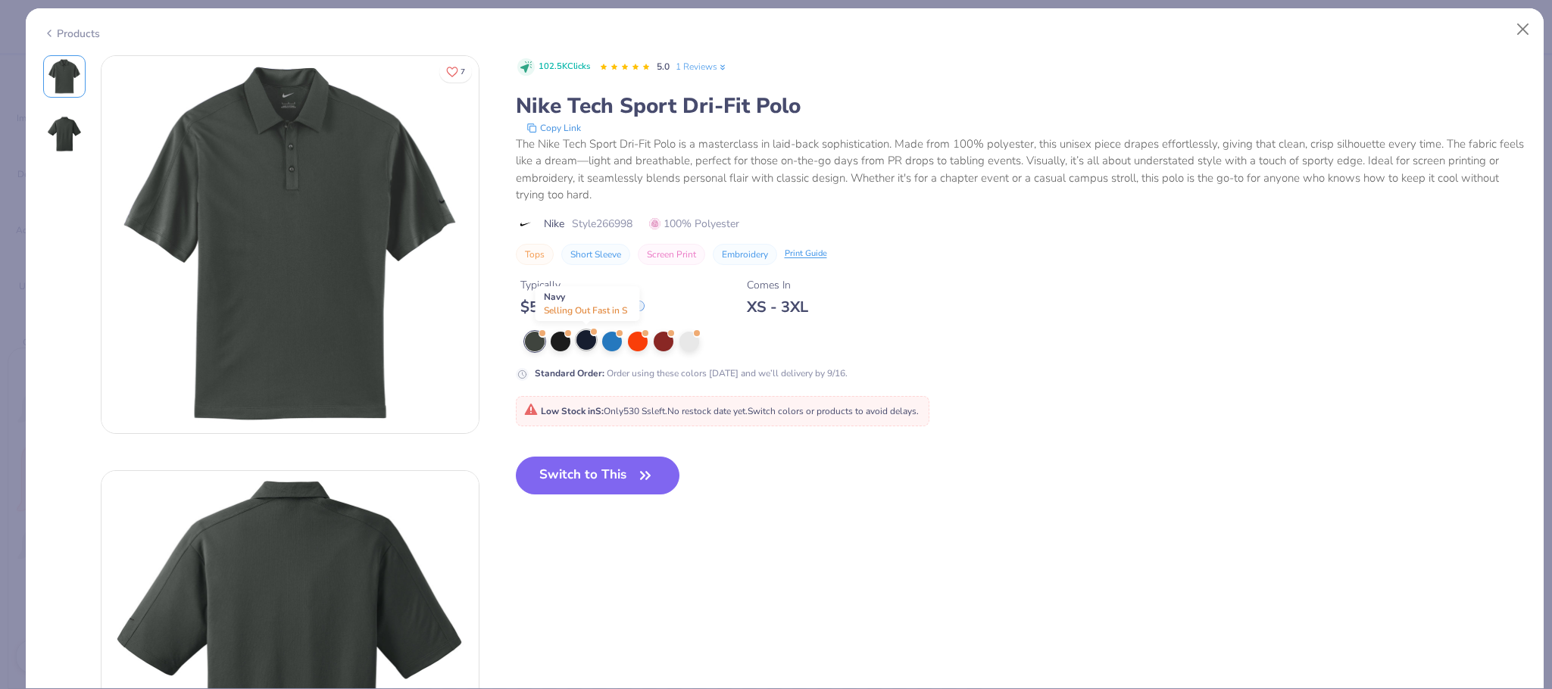
click at [582, 339] on div at bounding box center [586, 340] width 20 height 20
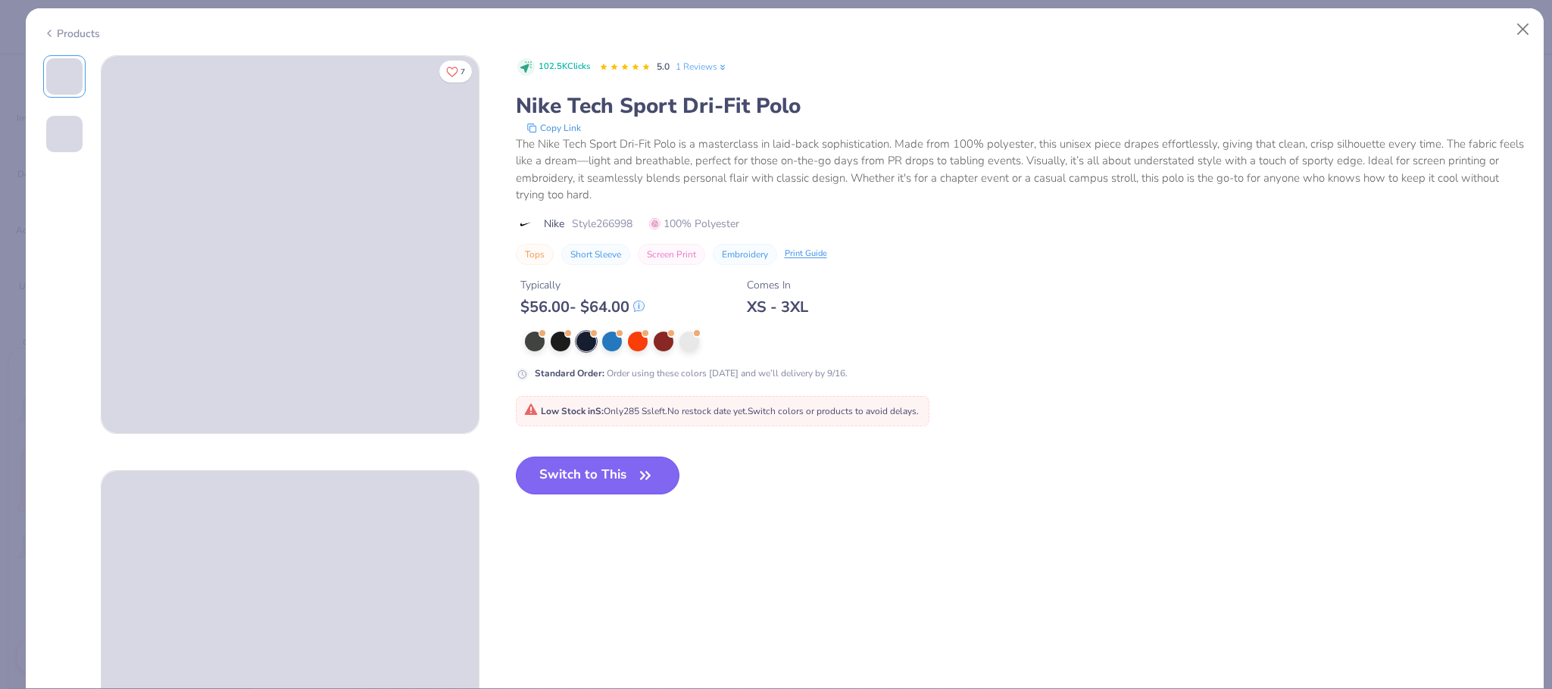
click at [632, 479] on button "Switch to This" at bounding box center [598, 476] width 164 height 38
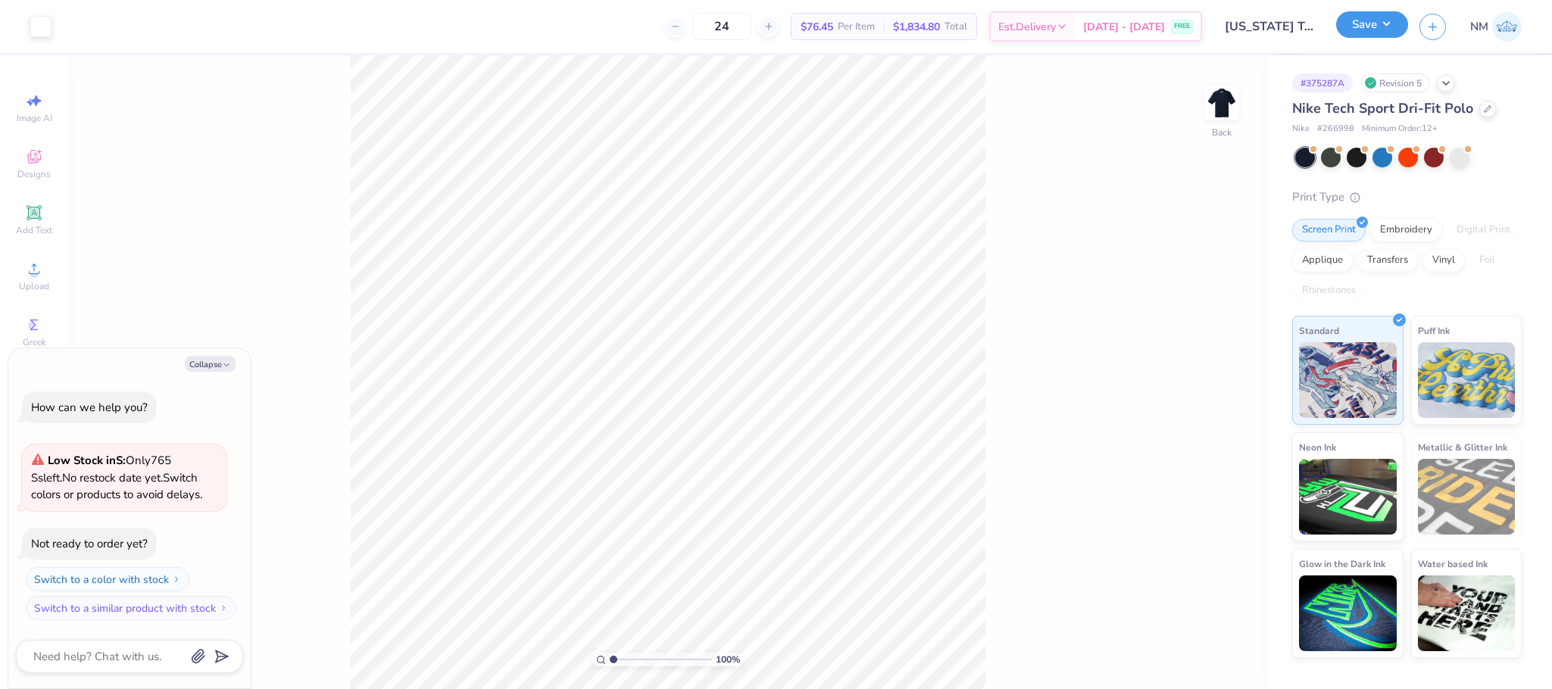
click at [1368, 23] on button "Save" at bounding box center [1372, 24] width 72 height 27
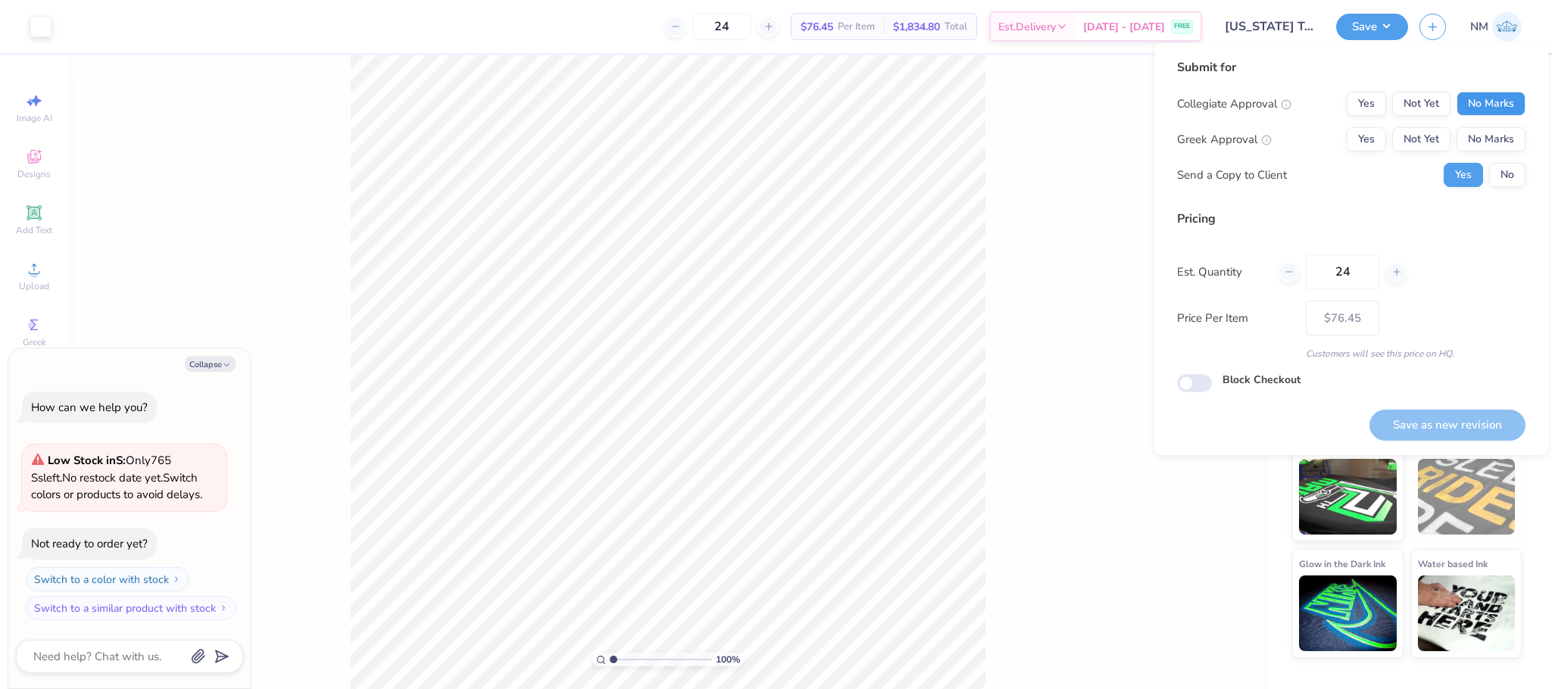
click at [1480, 109] on button "No Marks" at bounding box center [1490, 104] width 69 height 24
click at [1484, 130] on button "No Marks" at bounding box center [1490, 139] width 69 height 24
click at [1521, 166] on button "No" at bounding box center [1507, 175] width 36 height 24
type textarea "x"
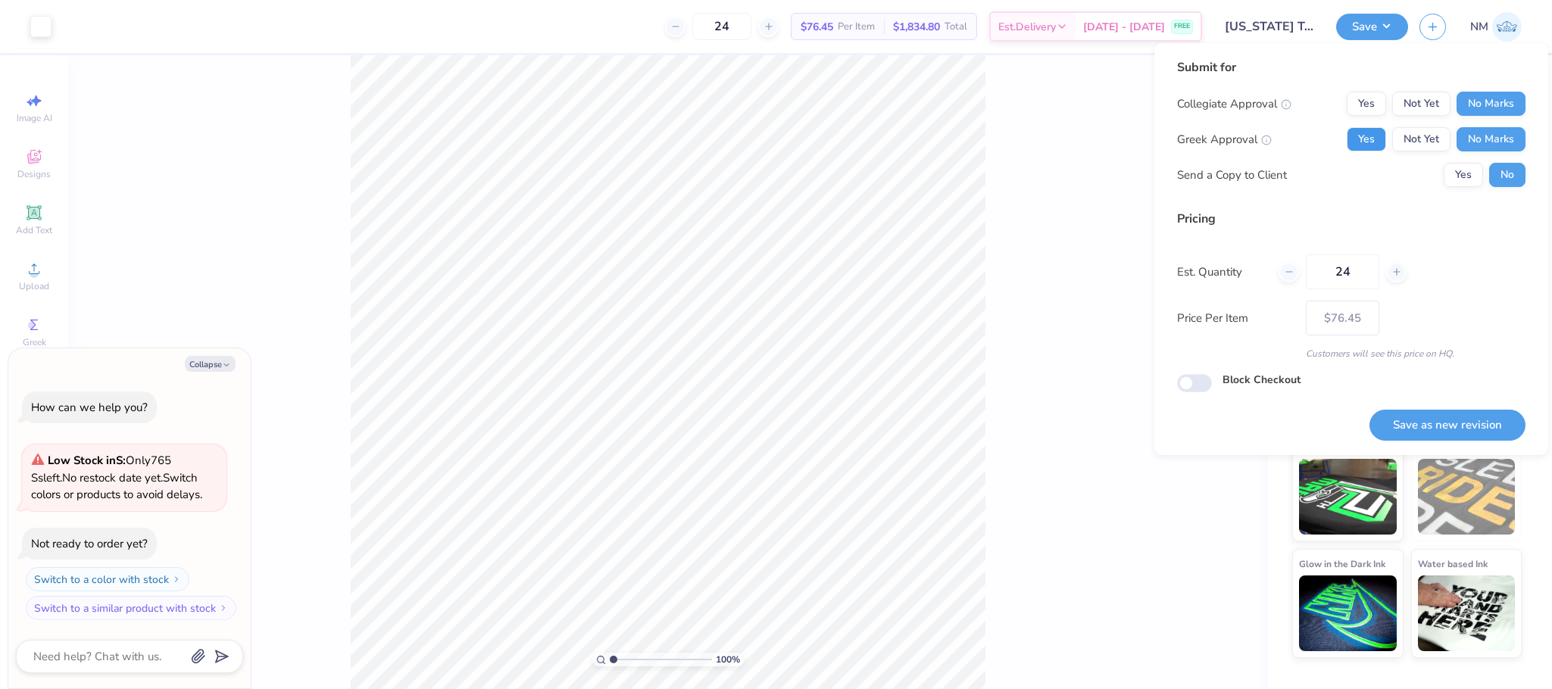
click at [1377, 139] on button "Yes" at bounding box center [1365, 139] width 39 height 24
click at [1441, 425] on button "Save as new revision" at bounding box center [1447, 425] width 156 height 31
type input "$76.45"
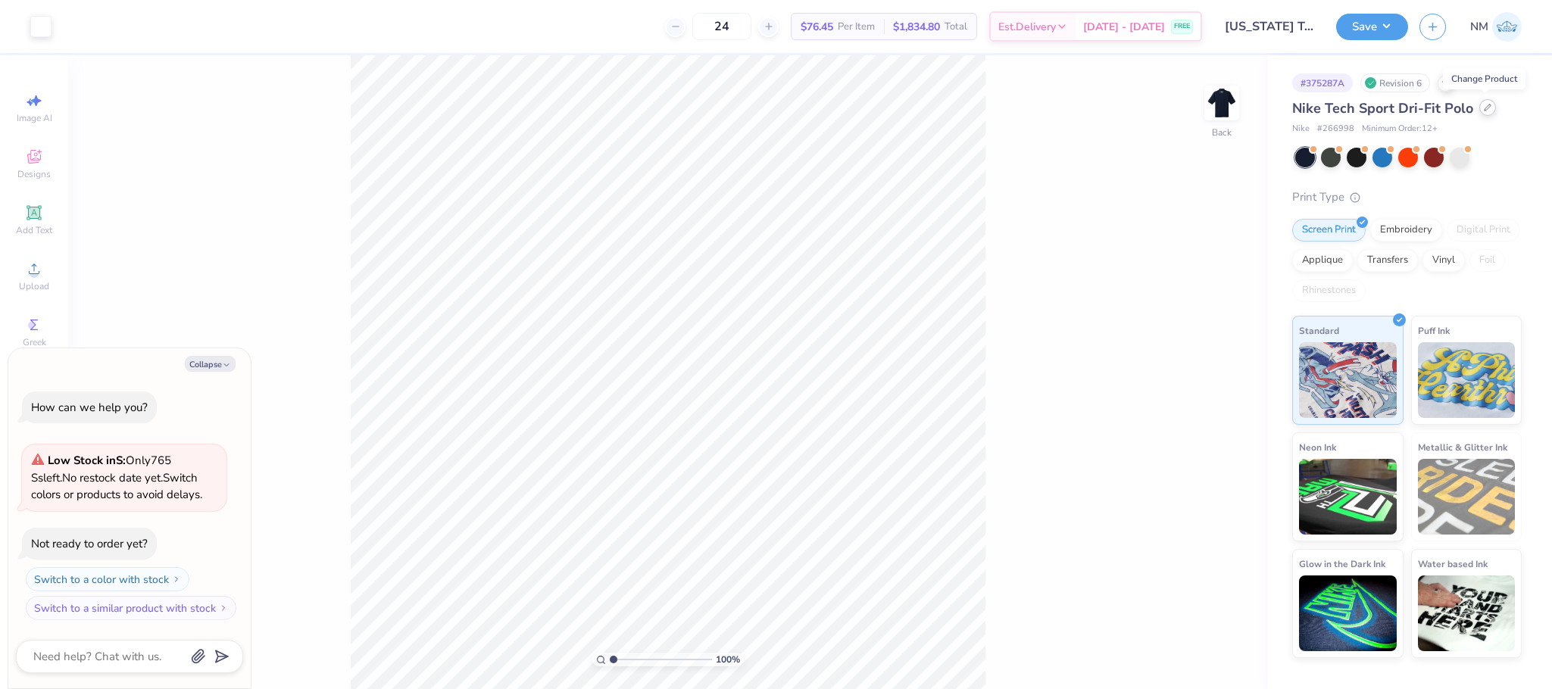
click at [1484, 102] on div at bounding box center [1487, 107] width 17 height 17
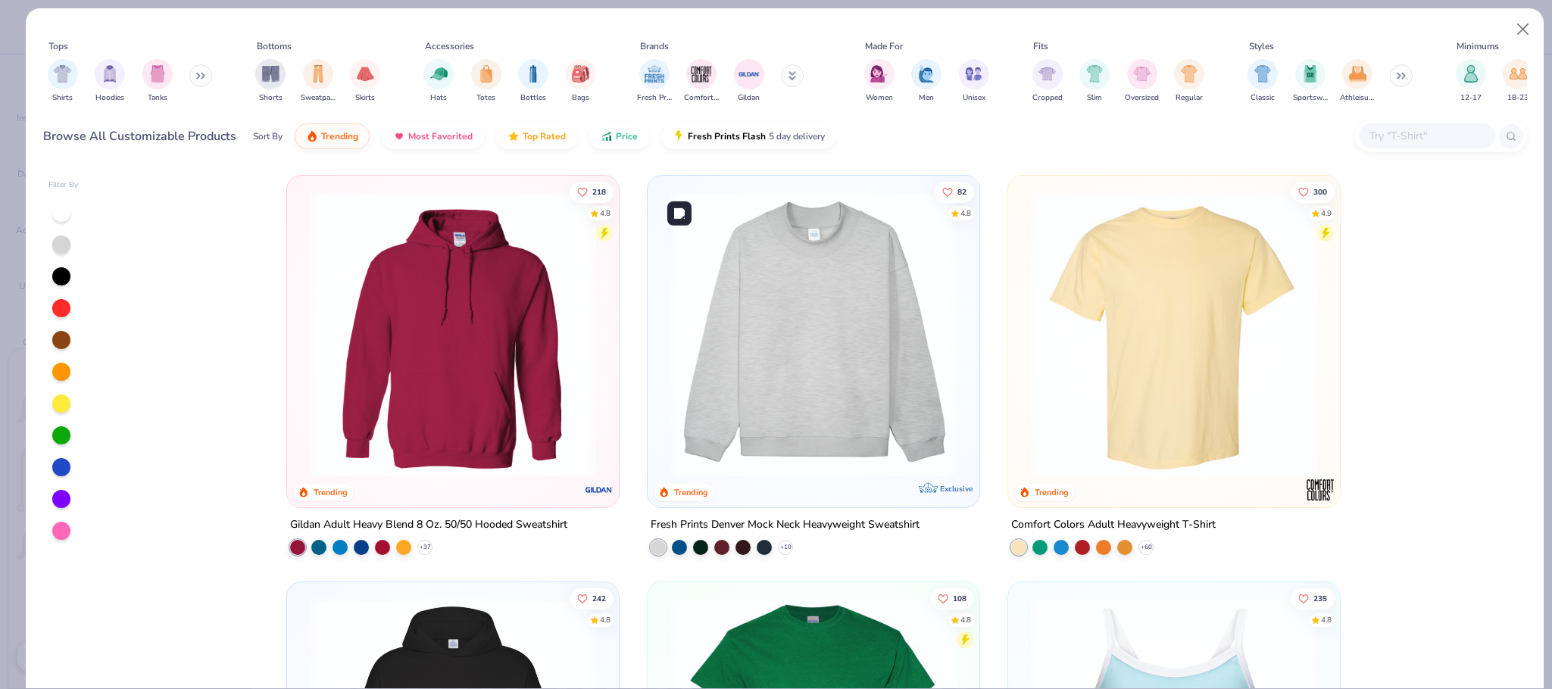
scroll to position [457, 0]
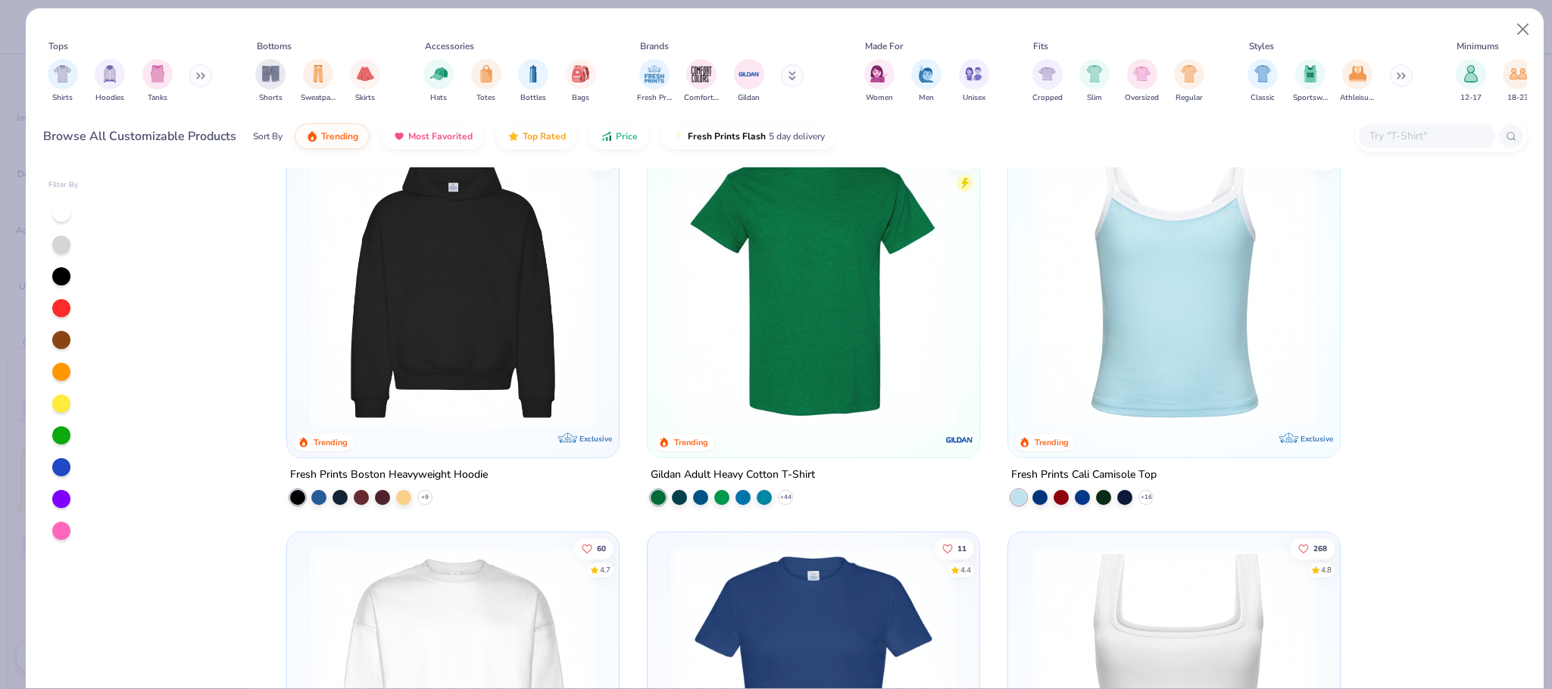
click at [195, 75] on button at bounding box center [200, 75] width 23 height 23
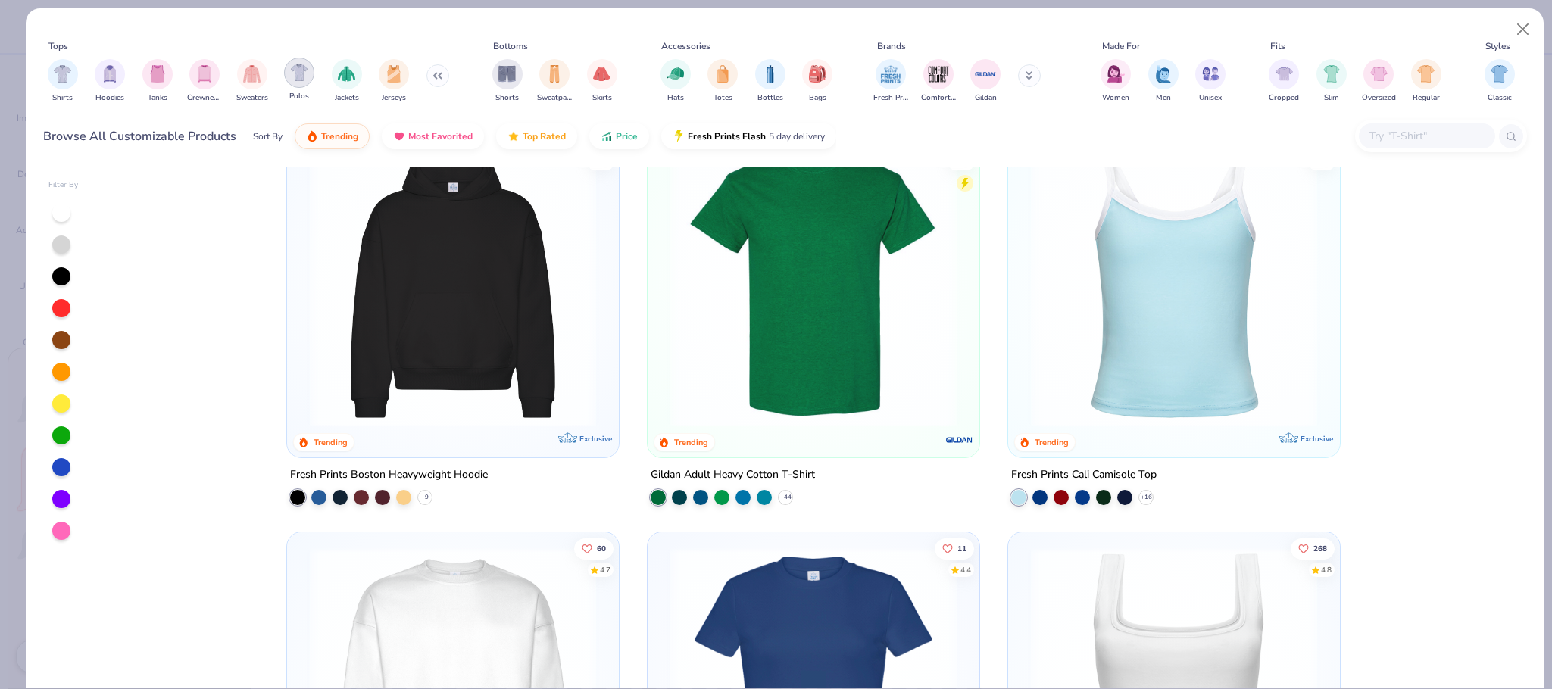
click at [291, 76] on img "filter for Polos" at bounding box center [299, 72] width 17 height 17
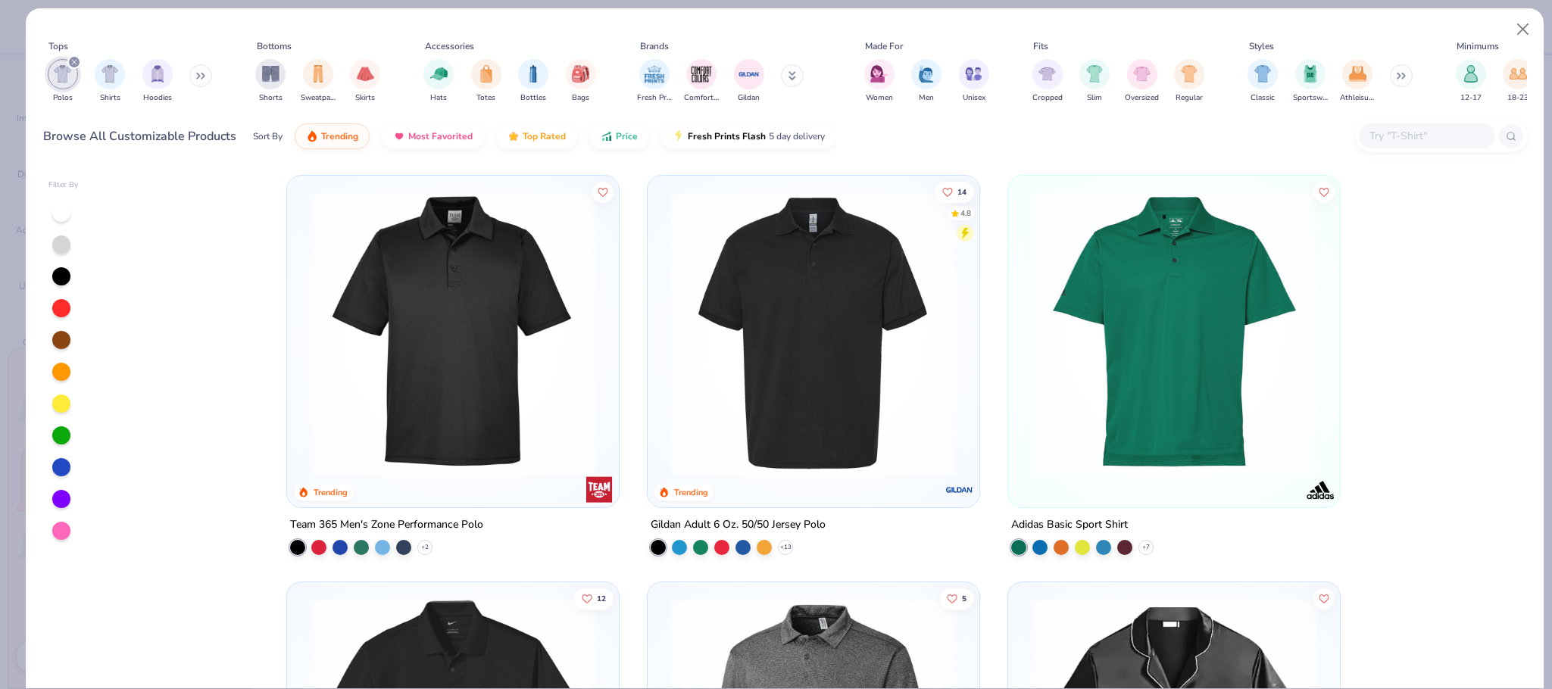
click at [796, 77] on button at bounding box center [792, 75] width 23 height 23
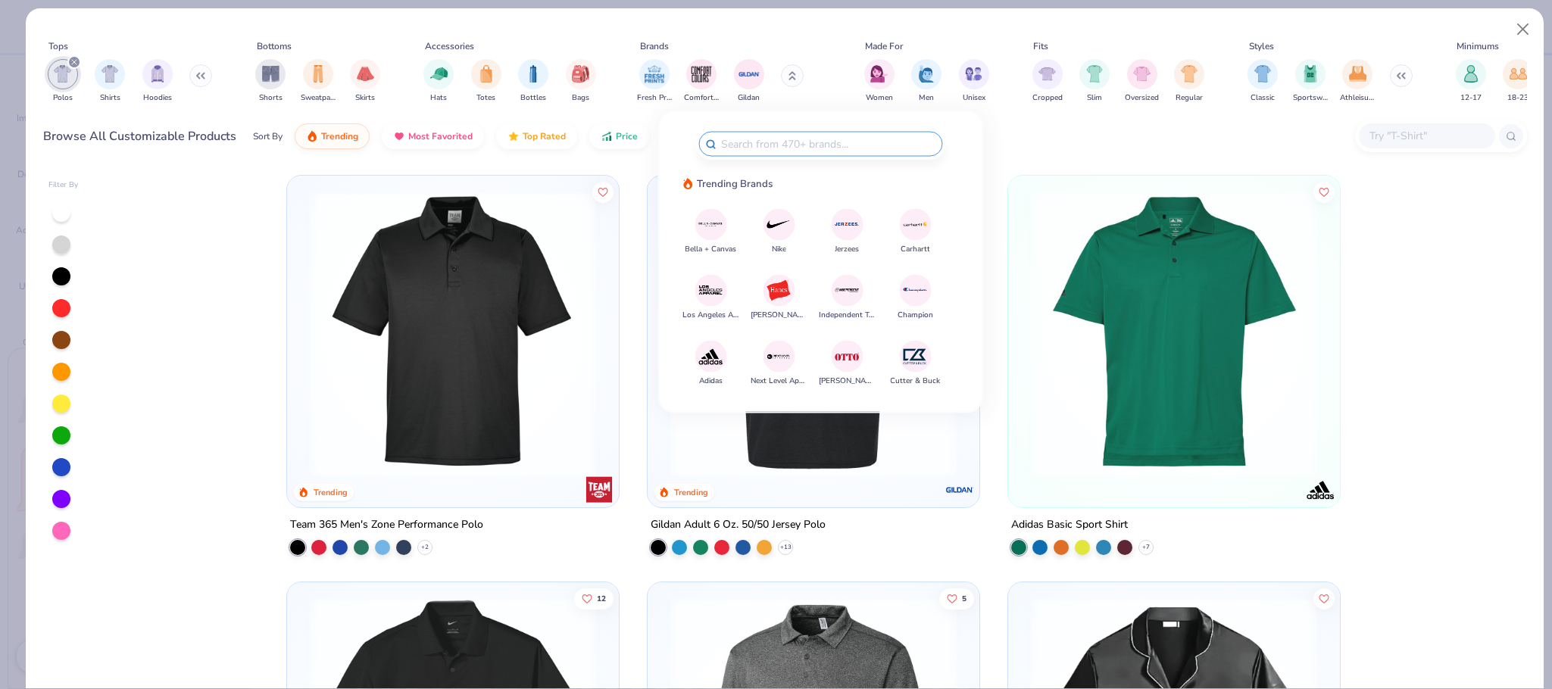
click at [771, 223] on img at bounding box center [779, 224] width 27 height 27
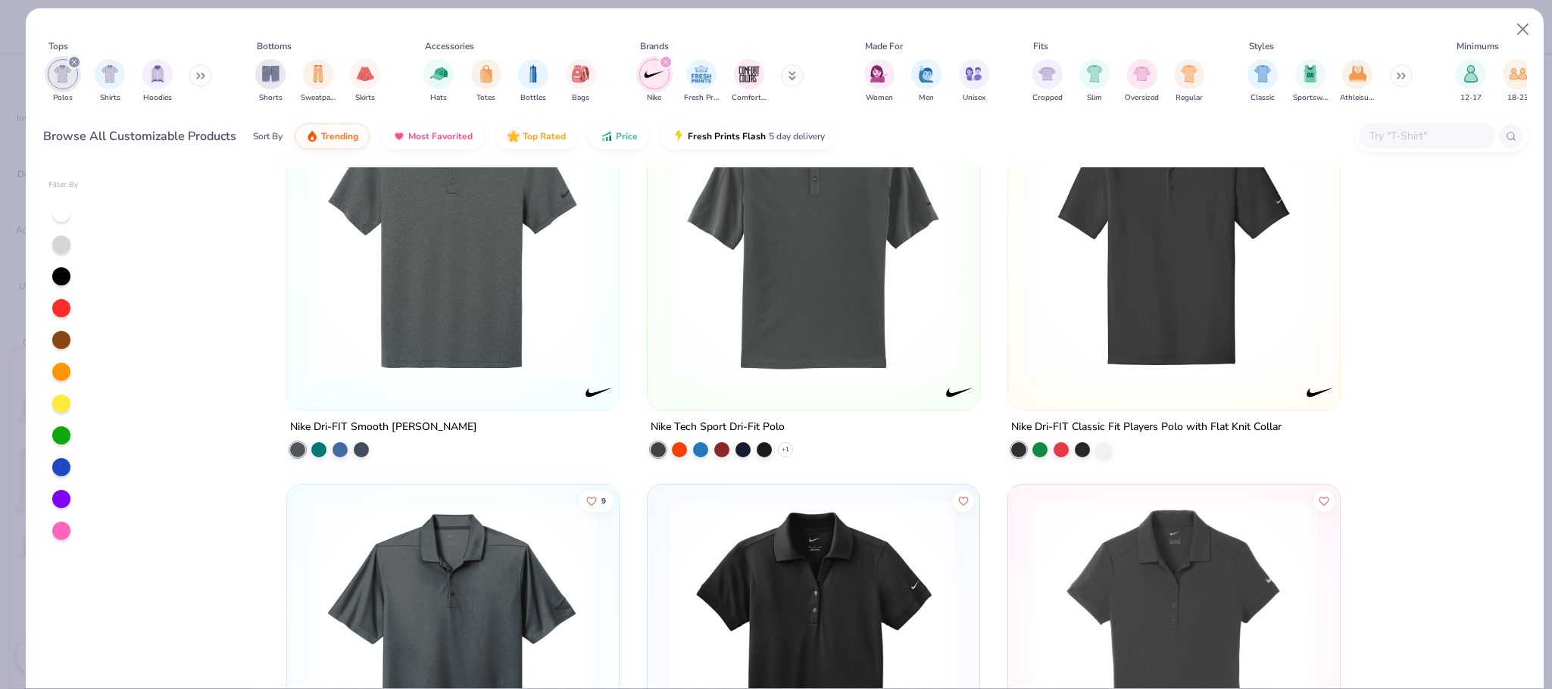
scroll to position [912, 0]
click at [1116, 314] on img at bounding box center [1173, 235] width 301 height 286
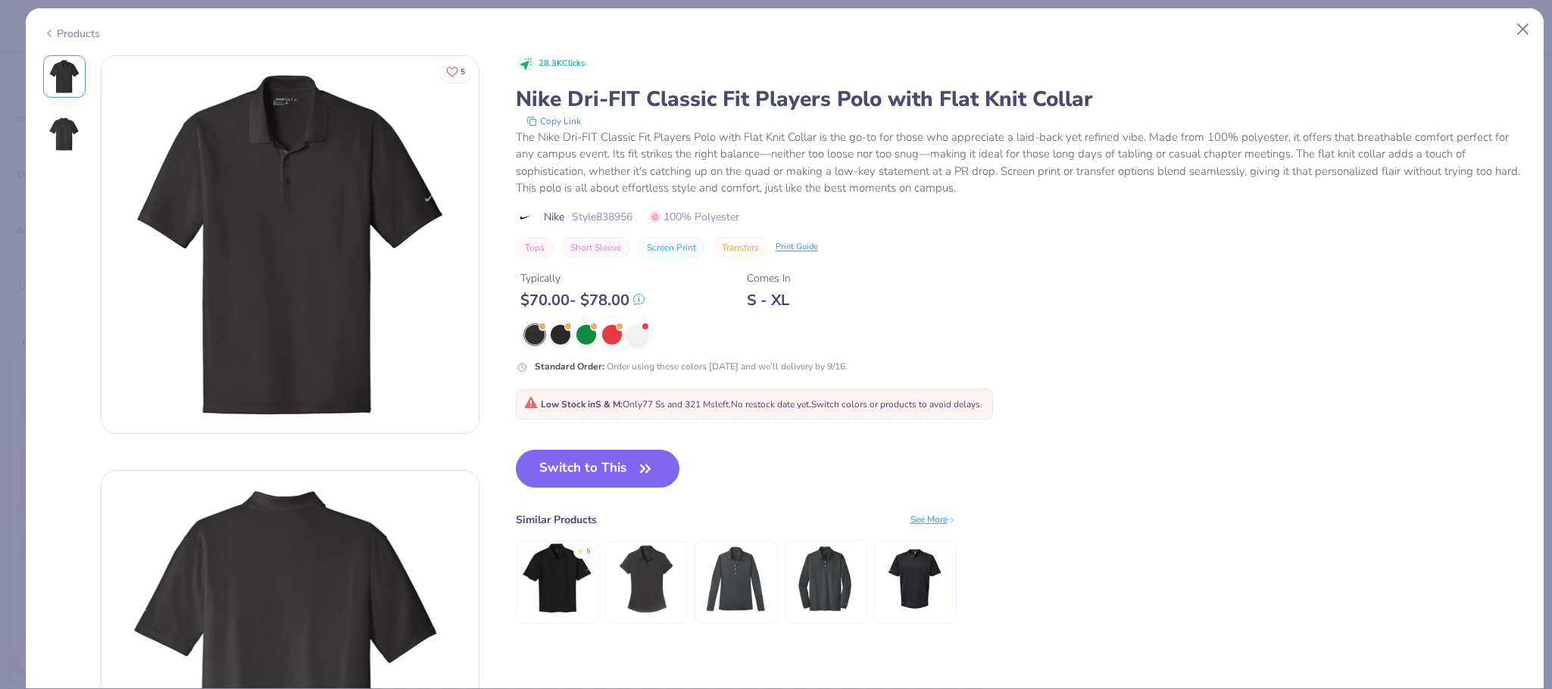
click at [80, 30] on div "Products" at bounding box center [71, 34] width 57 height 16
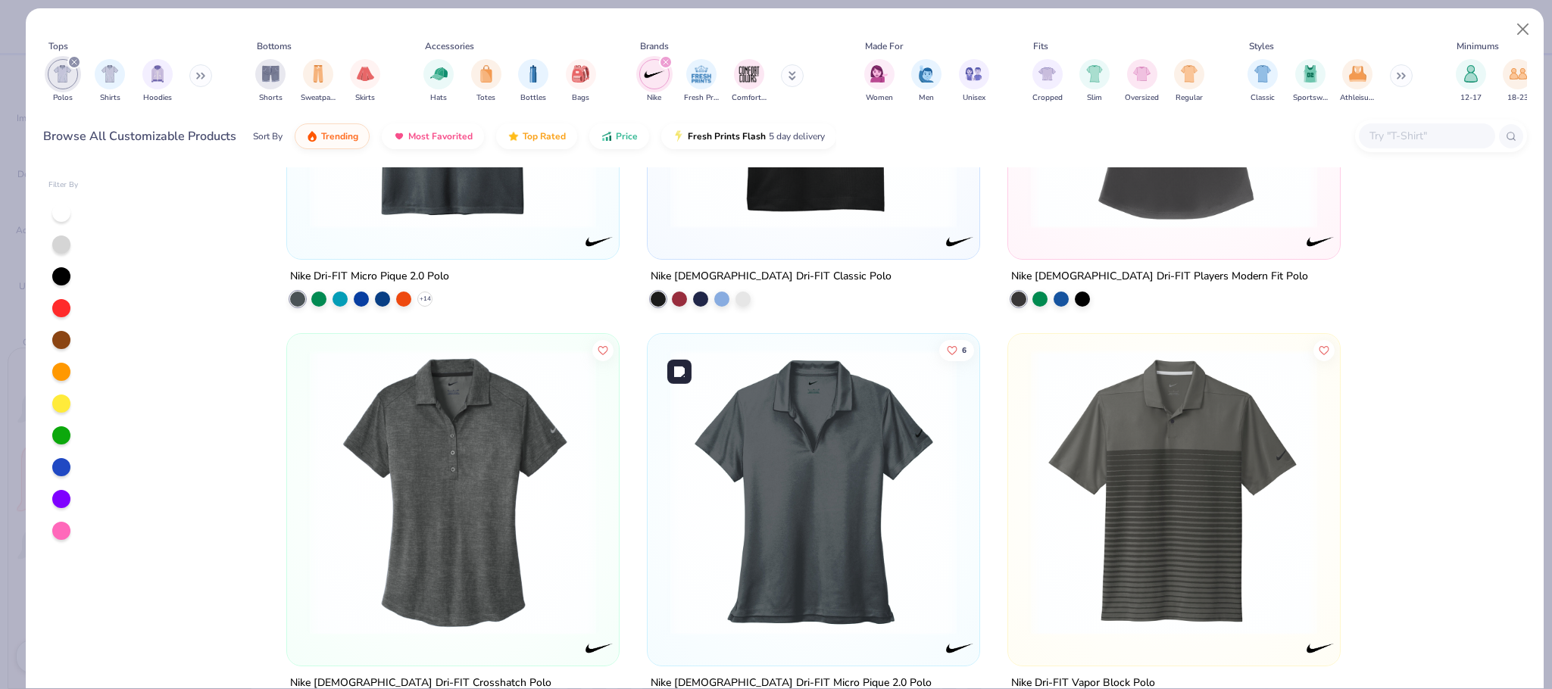
scroll to position [1013, 0]
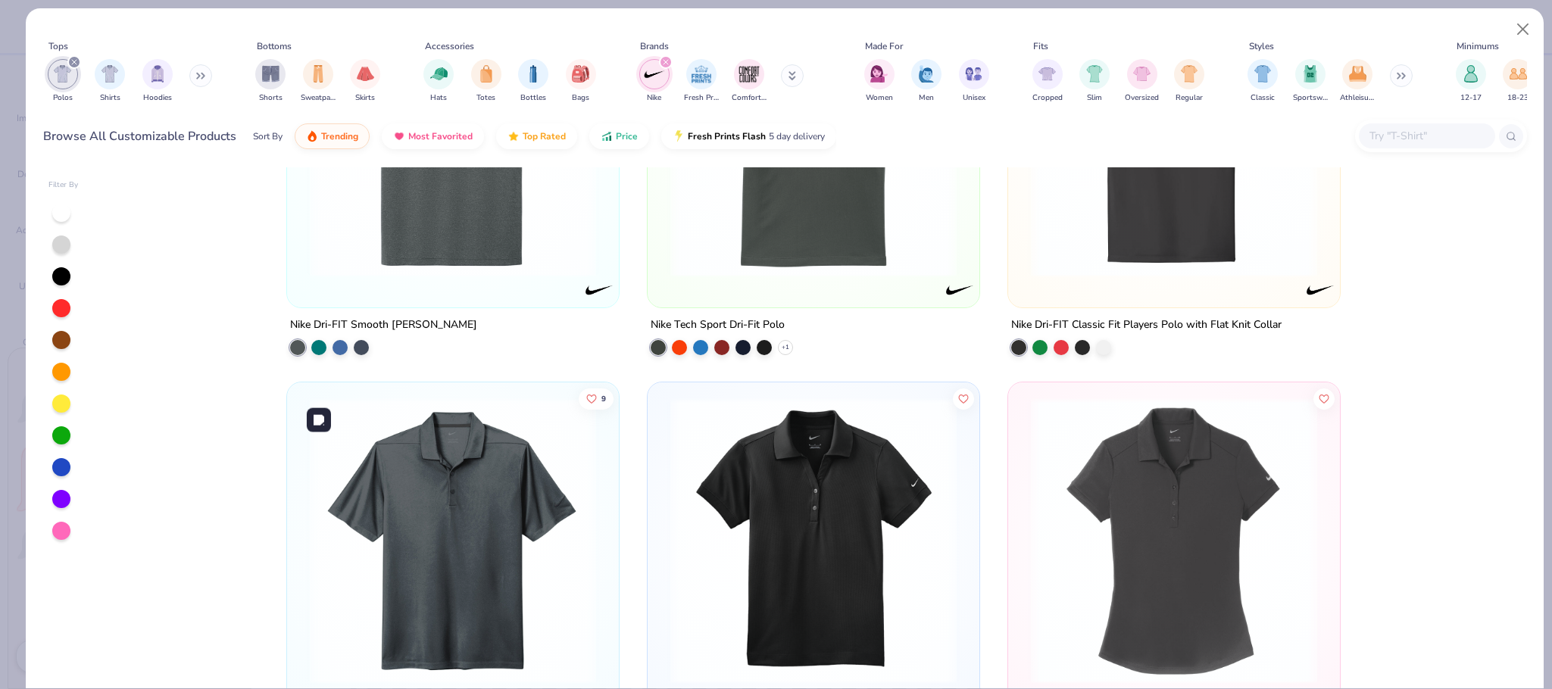
click at [391, 548] on img at bounding box center [452, 541] width 301 height 286
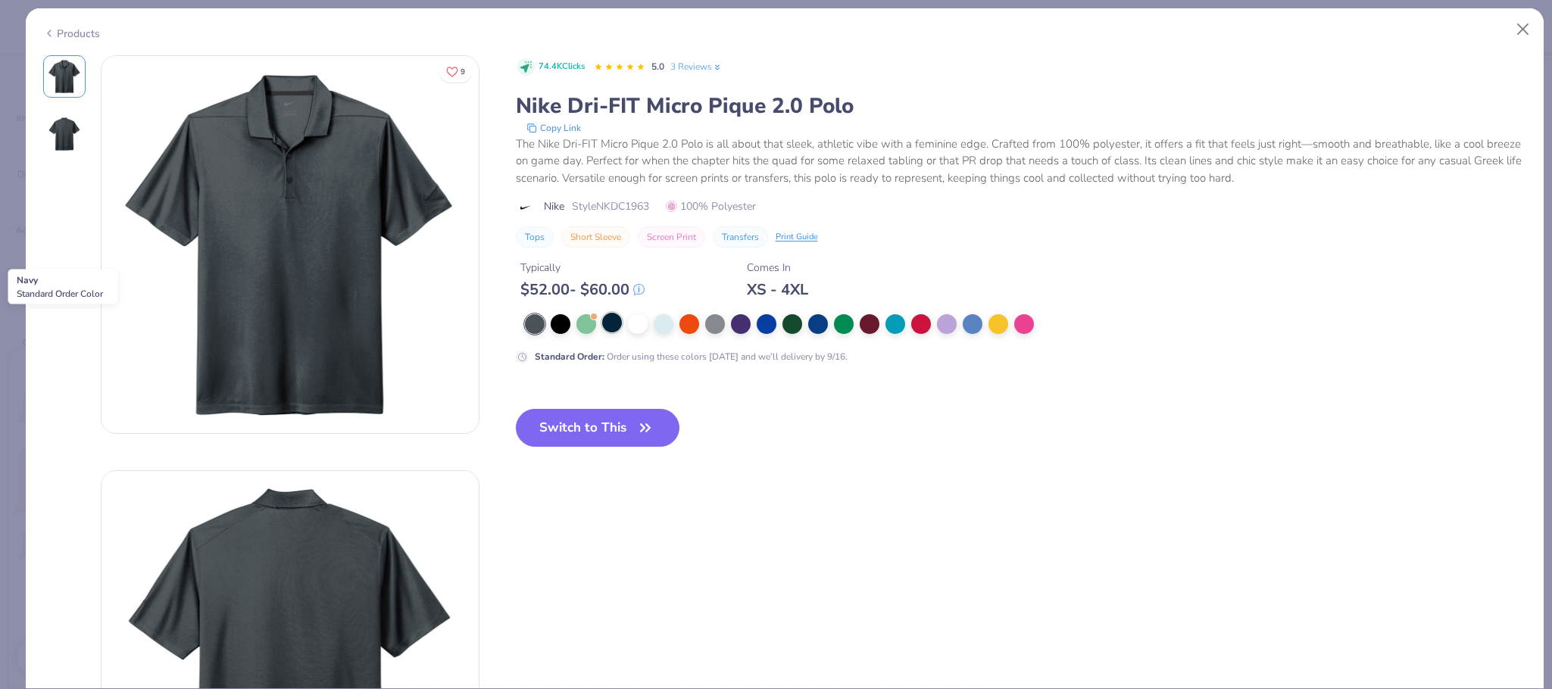
click at [613, 332] on div at bounding box center [612, 323] width 20 height 20
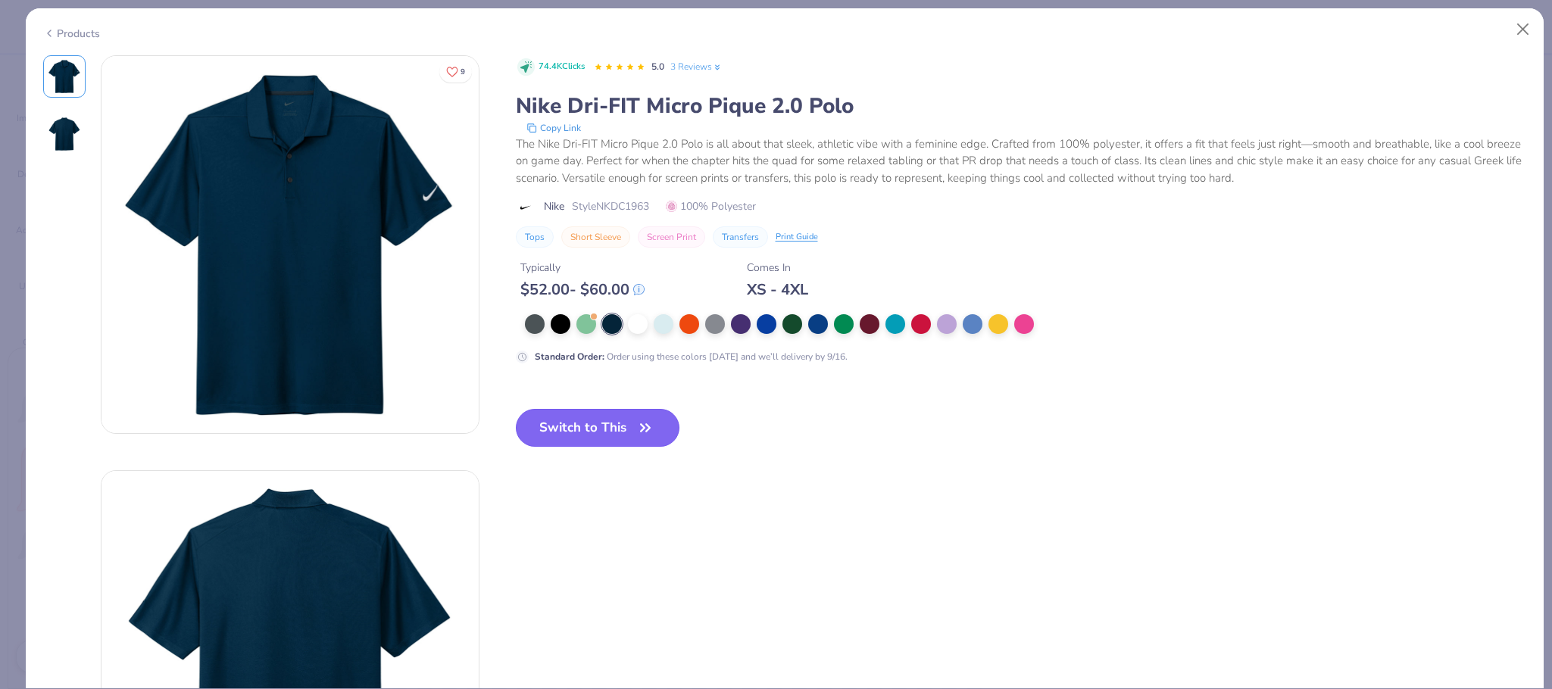
click at [586, 434] on button "Switch to This" at bounding box center [598, 428] width 164 height 38
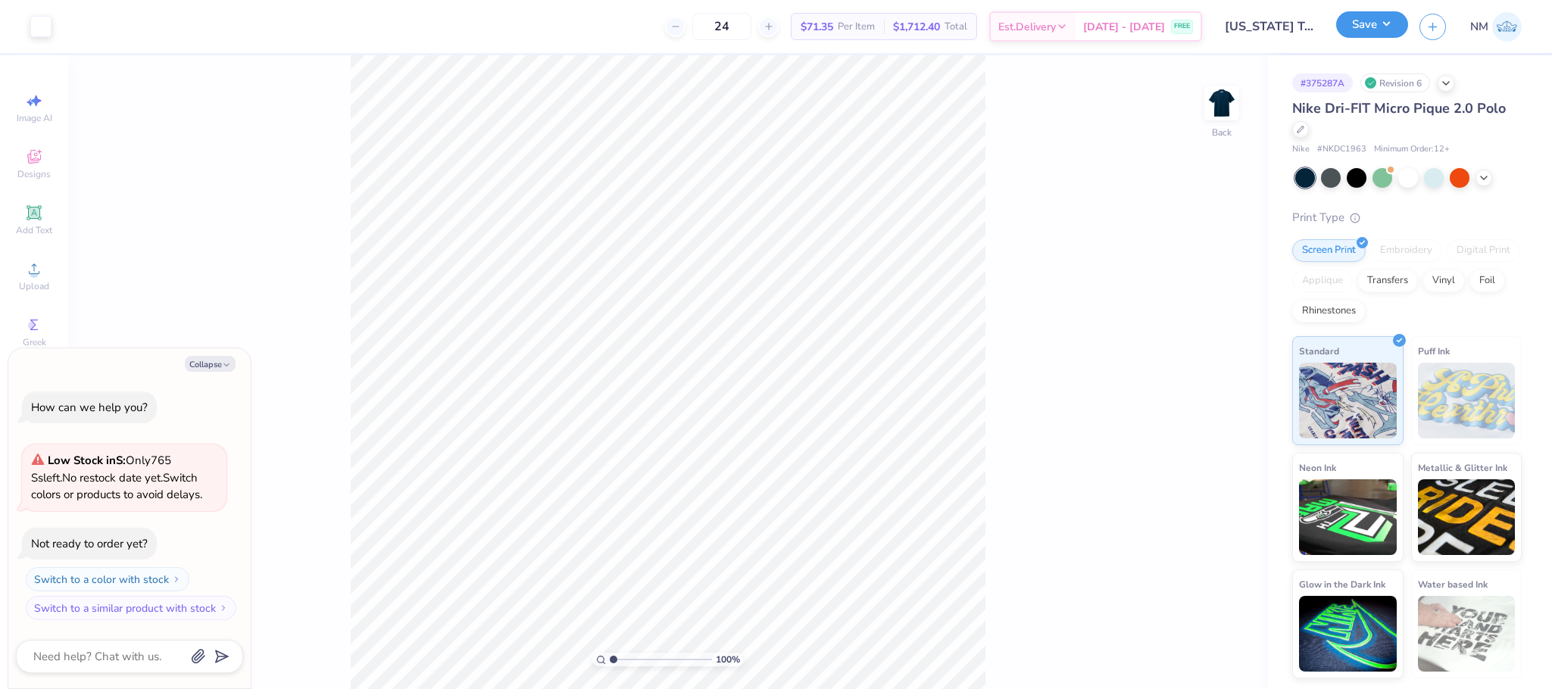
click at [1382, 25] on button "Save" at bounding box center [1372, 24] width 72 height 27
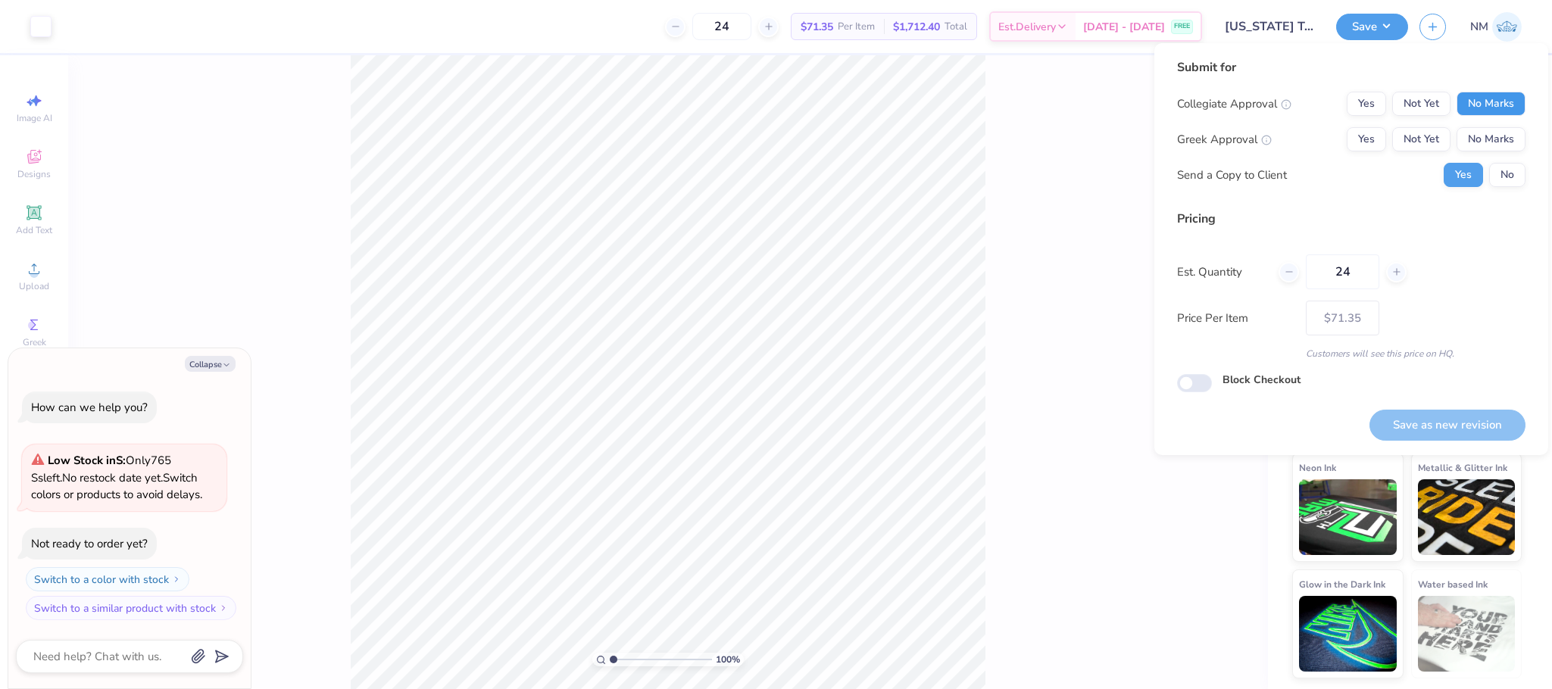
click at [1486, 98] on button "No Marks" at bounding box center [1490, 104] width 69 height 24
click at [1491, 139] on button "No Marks" at bounding box center [1490, 139] width 69 height 24
click at [1518, 179] on button "No" at bounding box center [1507, 175] width 36 height 24
type textarea "x"
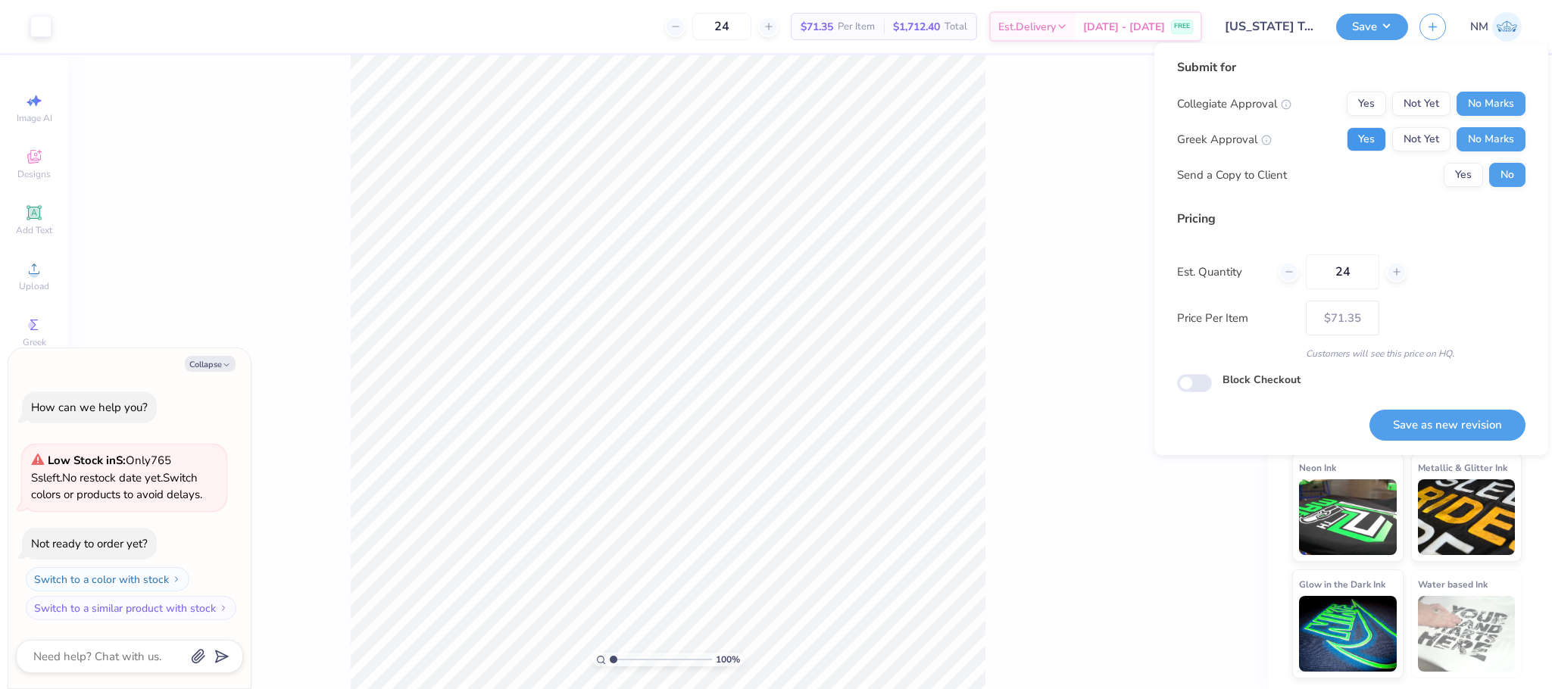
click at [1354, 135] on button "Yes" at bounding box center [1365, 139] width 39 height 24
click at [1418, 425] on button "Save as new revision" at bounding box center [1447, 425] width 156 height 31
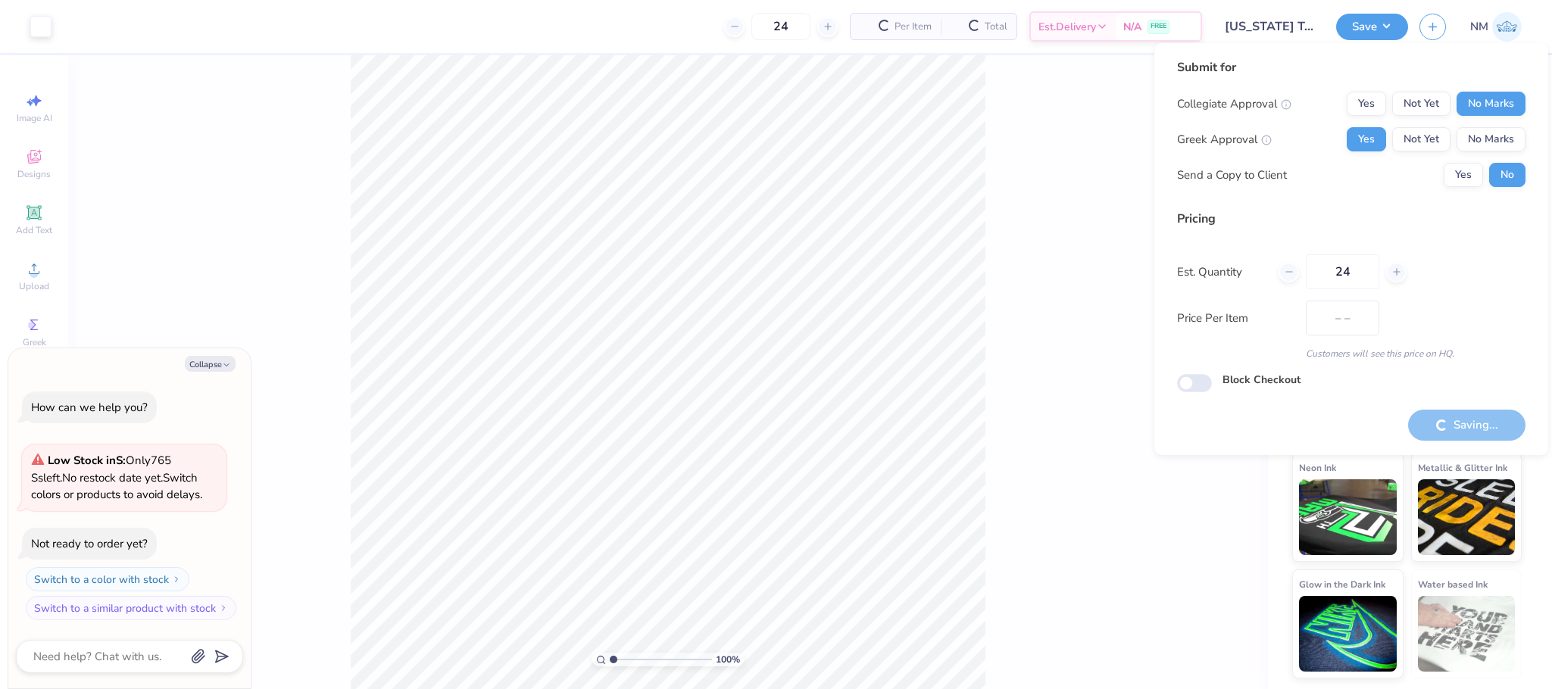
type input "$71.35"
type textarea "x"
